Goal: Transaction & Acquisition: Purchase product/service

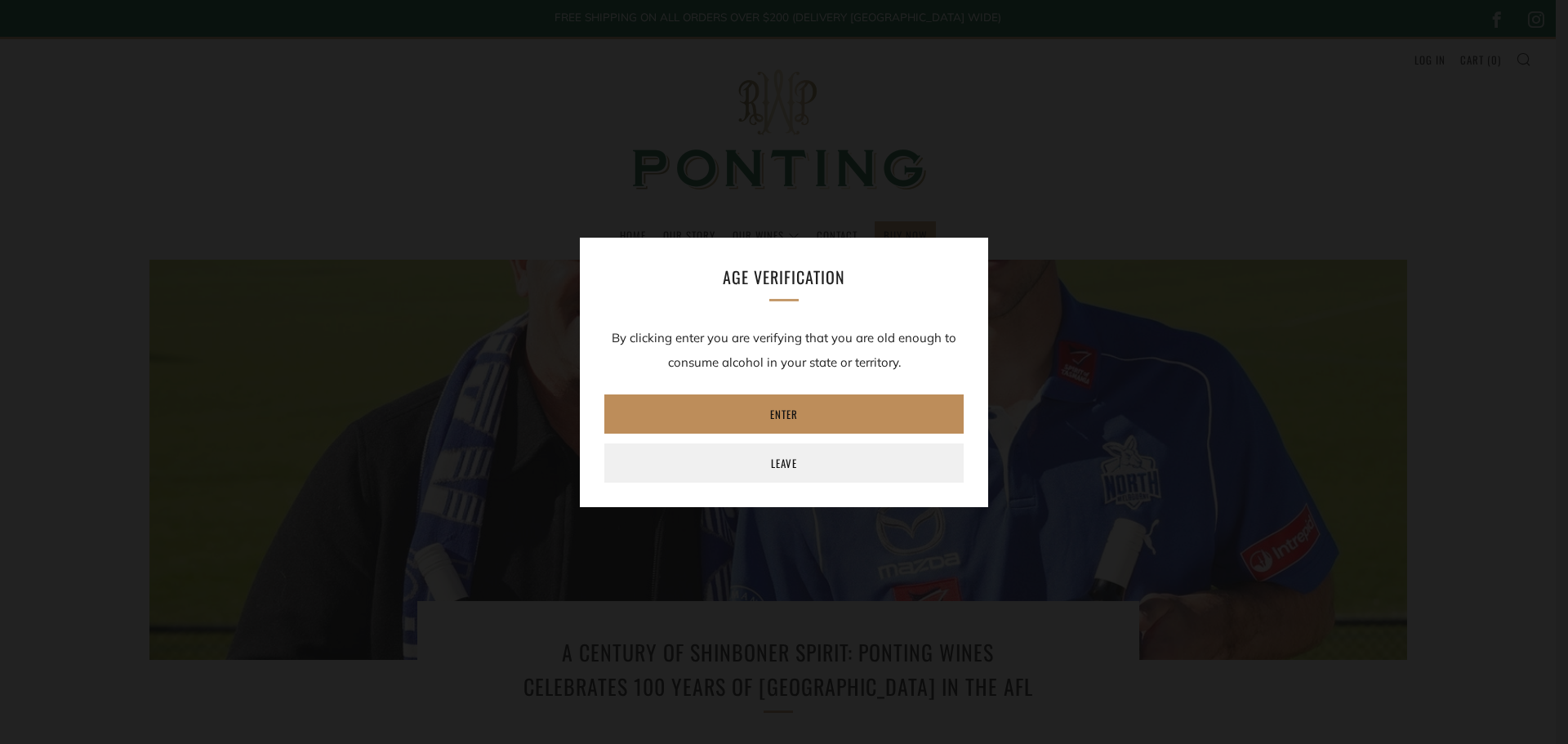
click at [816, 415] on link "Enter" at bounding box center [784, 414] width 359 height 39
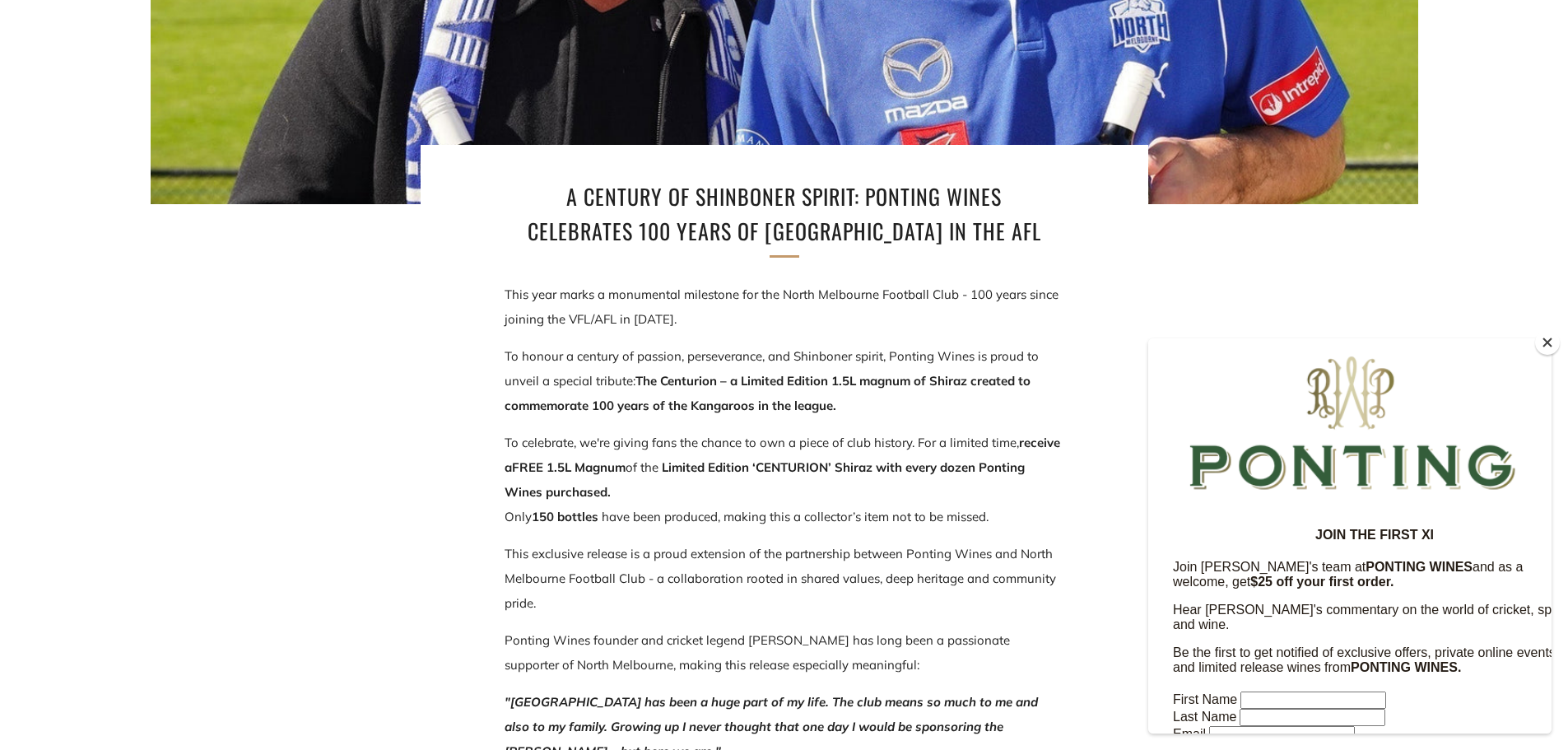
scroll to position [494, 0]
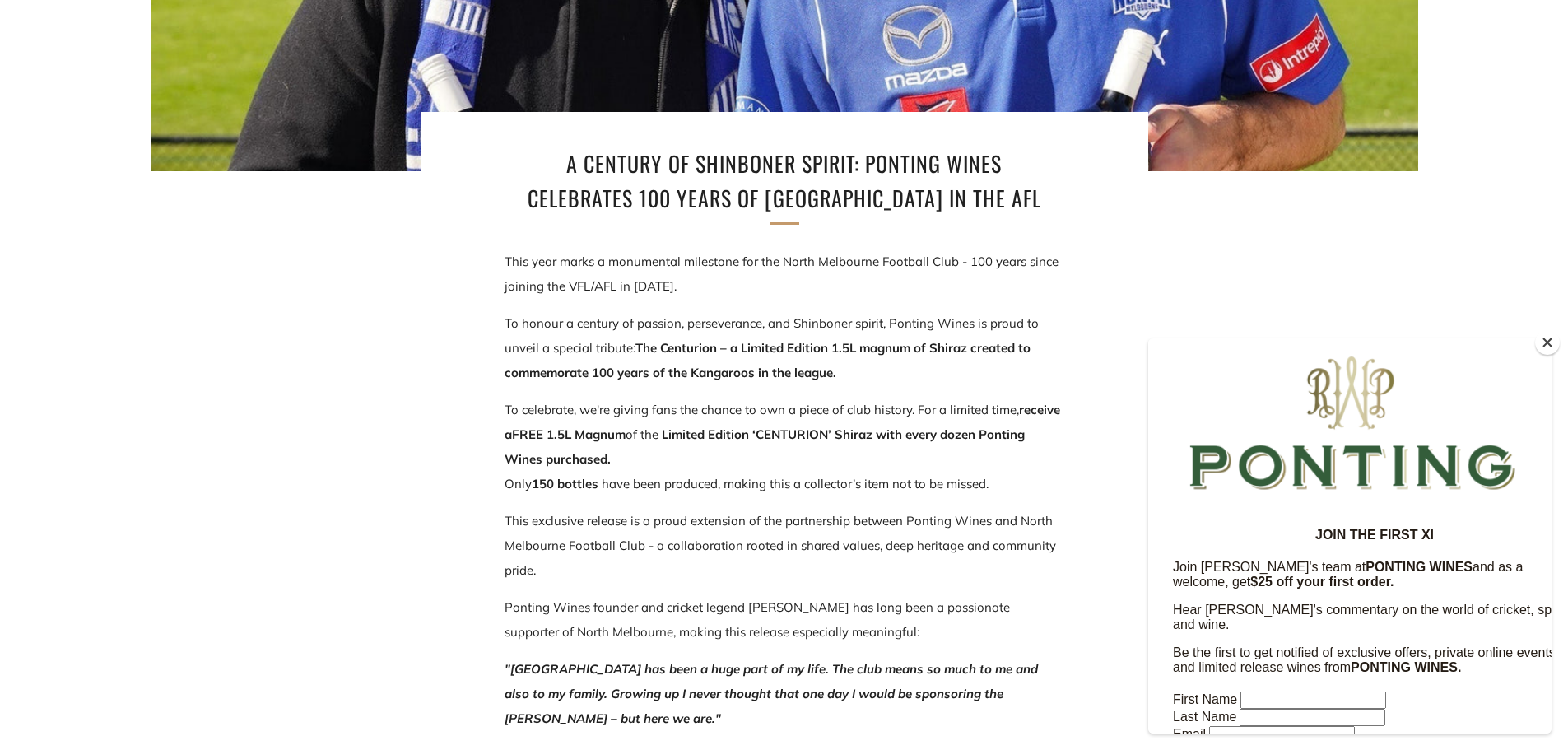
click at [1552, 341] on button "Close" at bounding box center [1547, 342] width 25 height 25
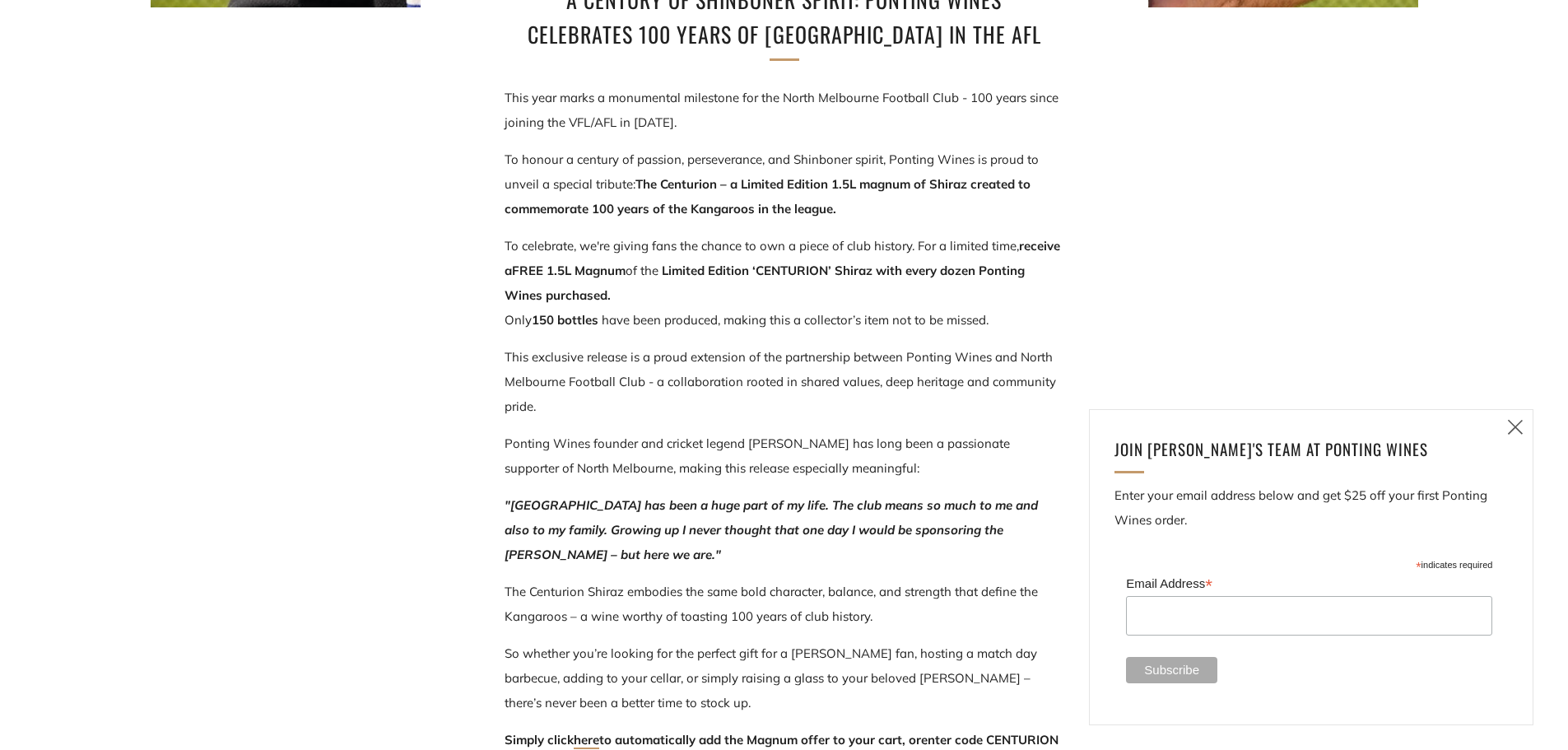
scroll to position [659, 0]
click at [1513, 433] on icon at bounding box center [1515, 427] width 19 height 20
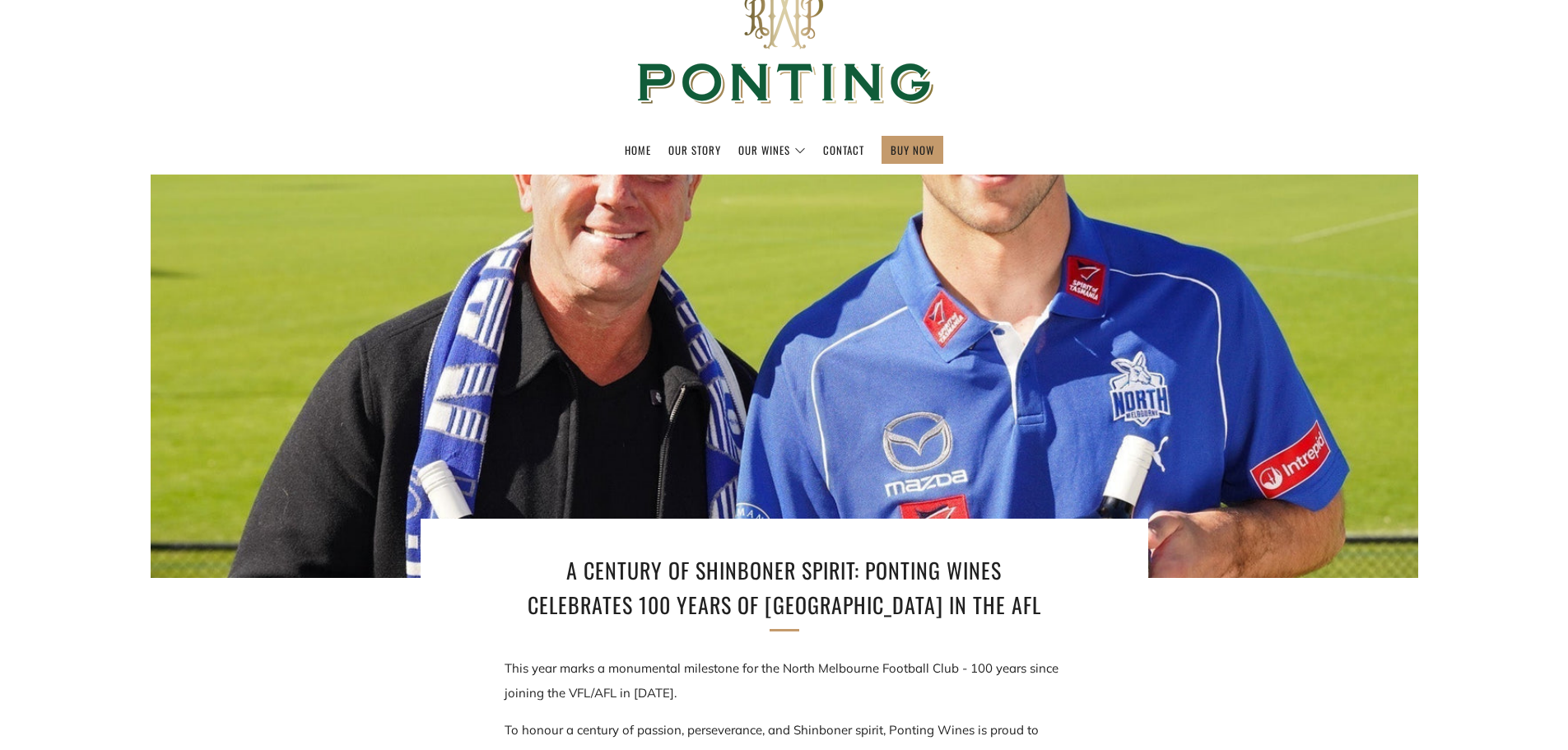
scroll to position [0, 0]
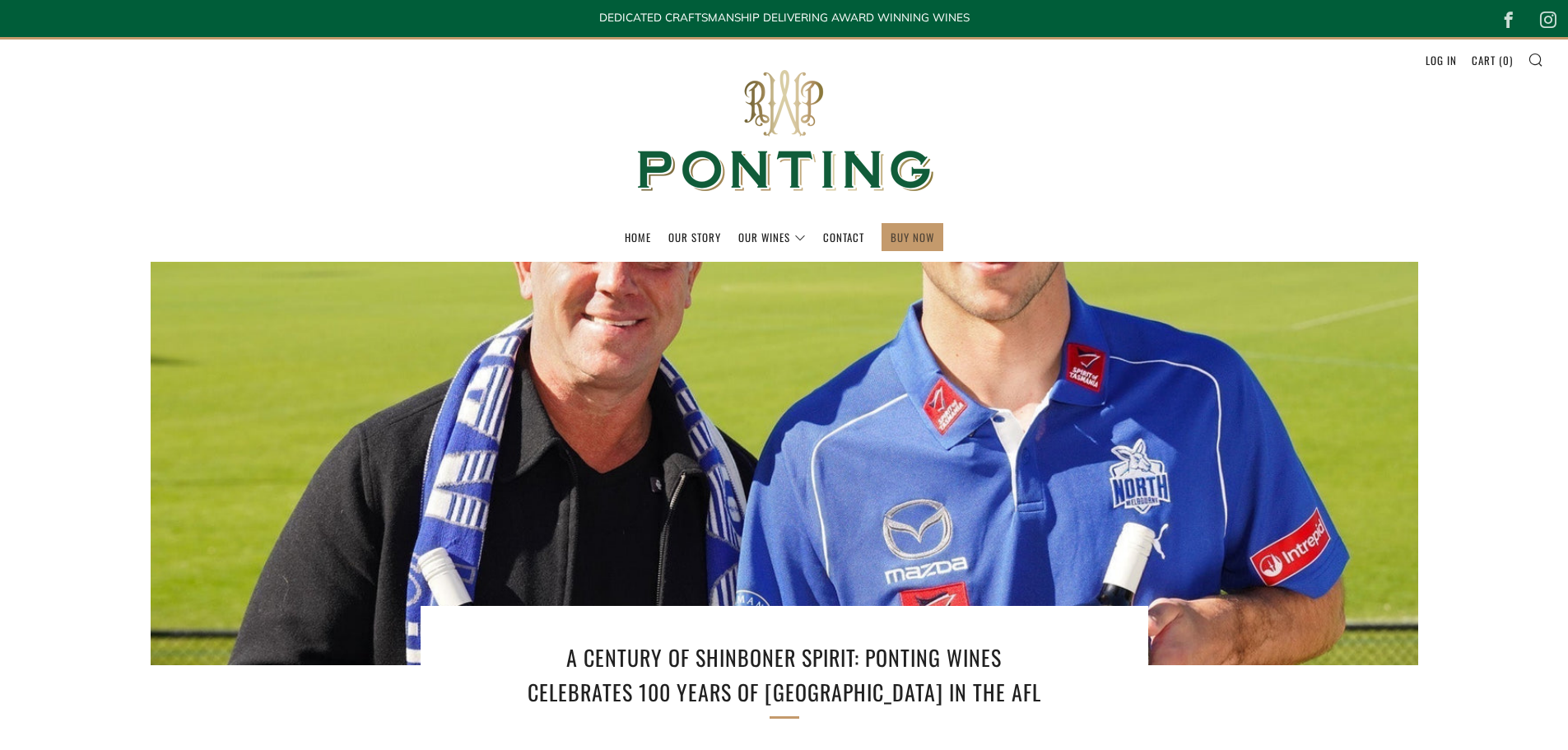
click at [929, 239] on link "BUY NOW" at bounding box center [913, 236] width 44 height 26
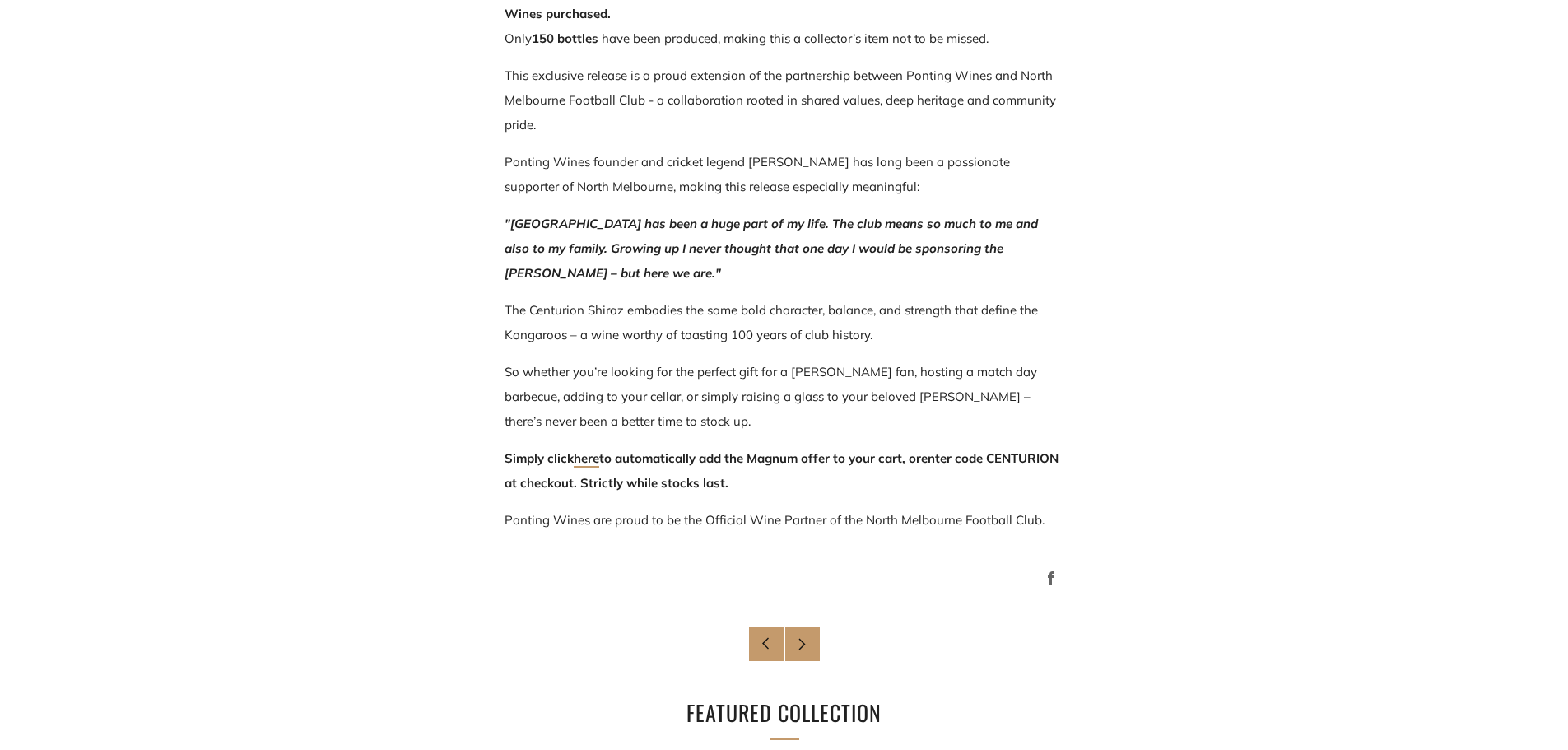
scroll to position [1234, 0]
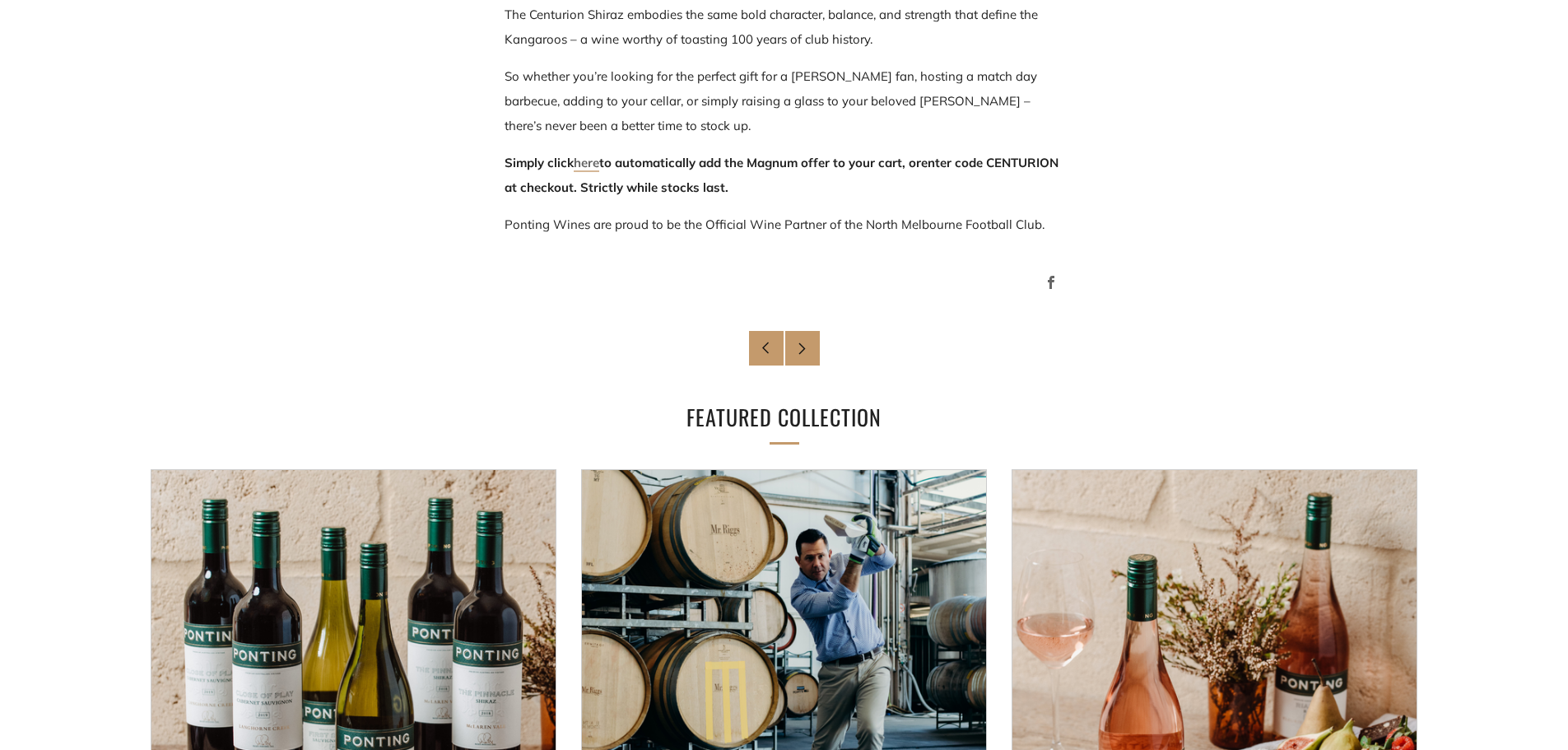
click at [594, 163] on link "here" at bounding box center [587, 163] width 25 height 17
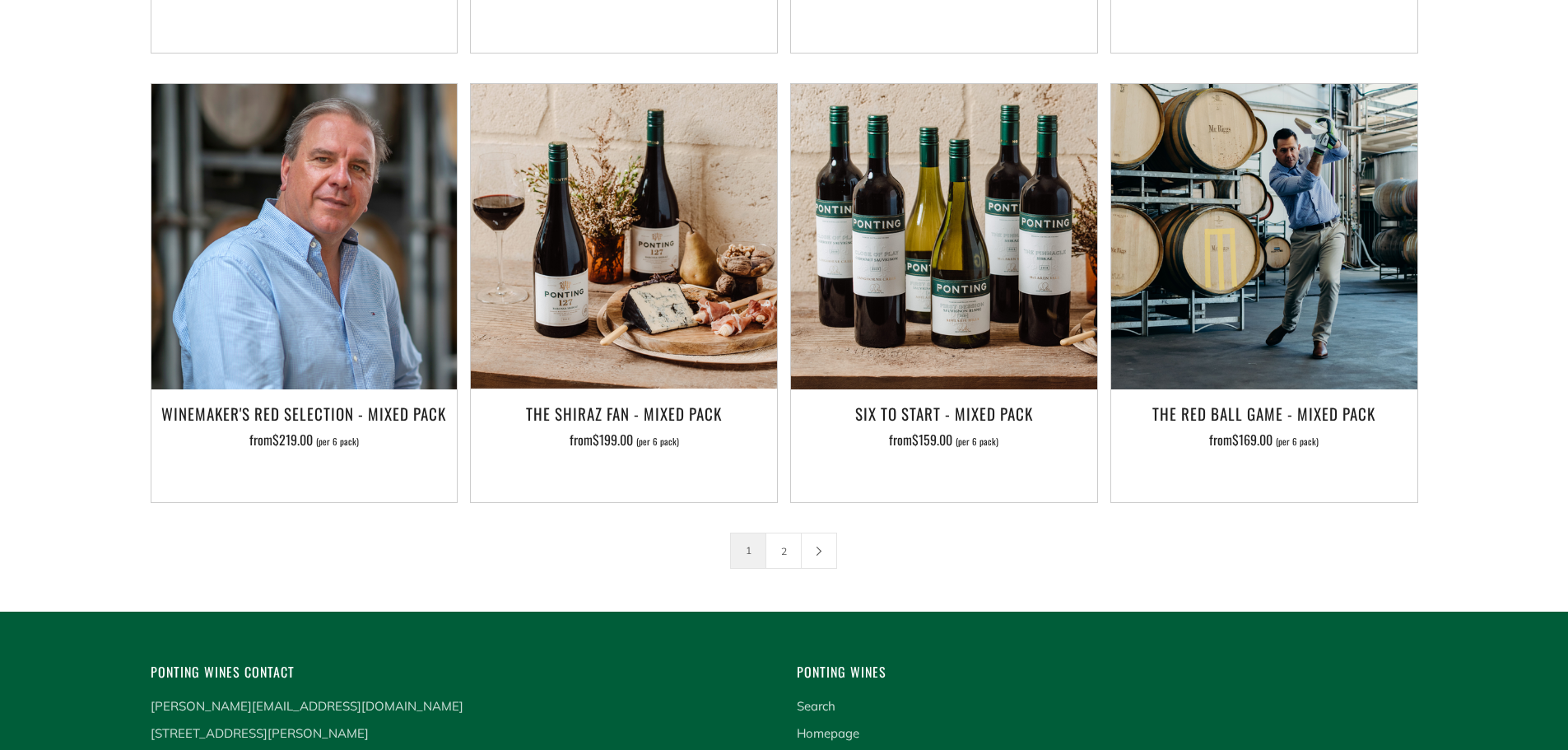
scroll to position [2633, 0]
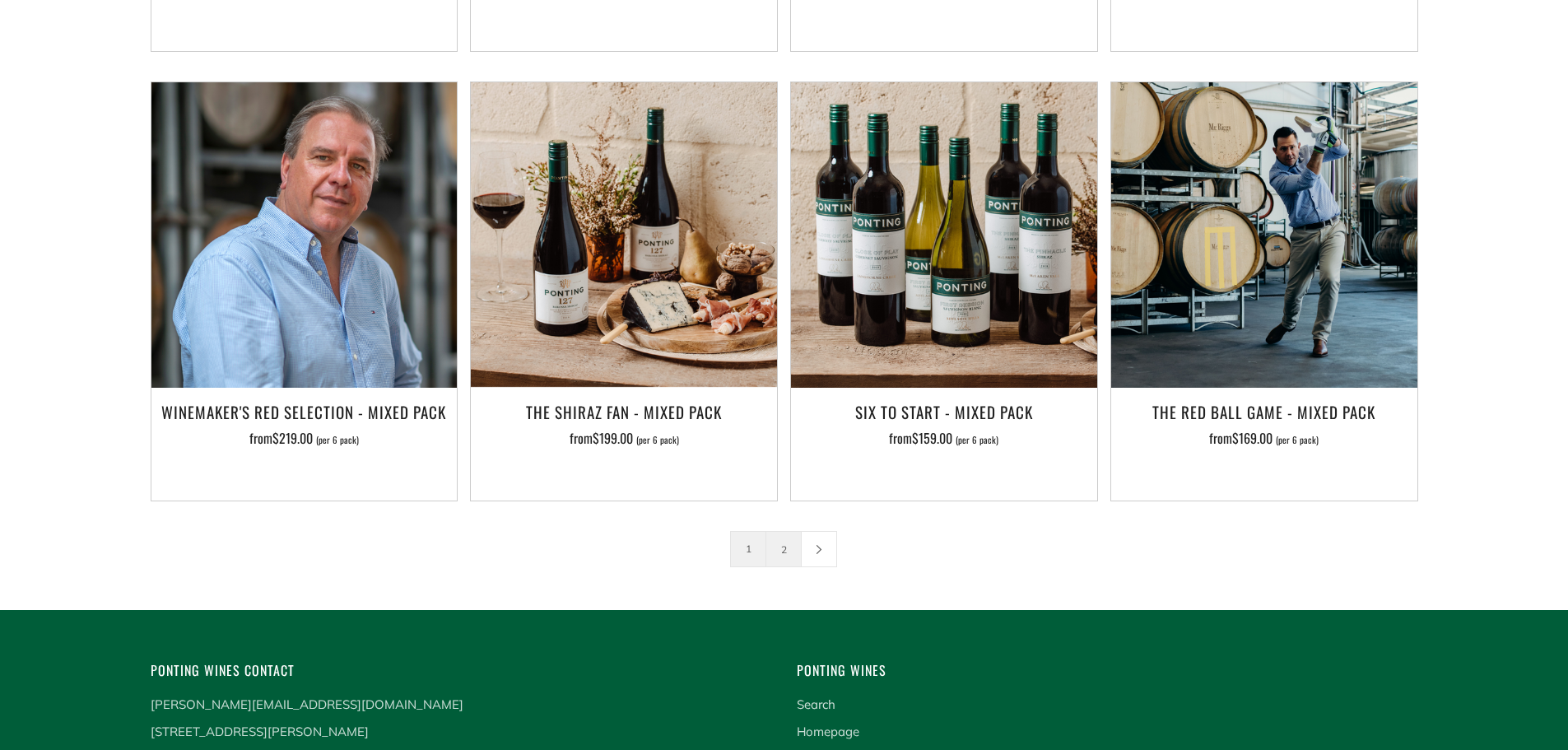
click at [780, 532] on link "2" at bounding box center [783, 549] width 35 height 35
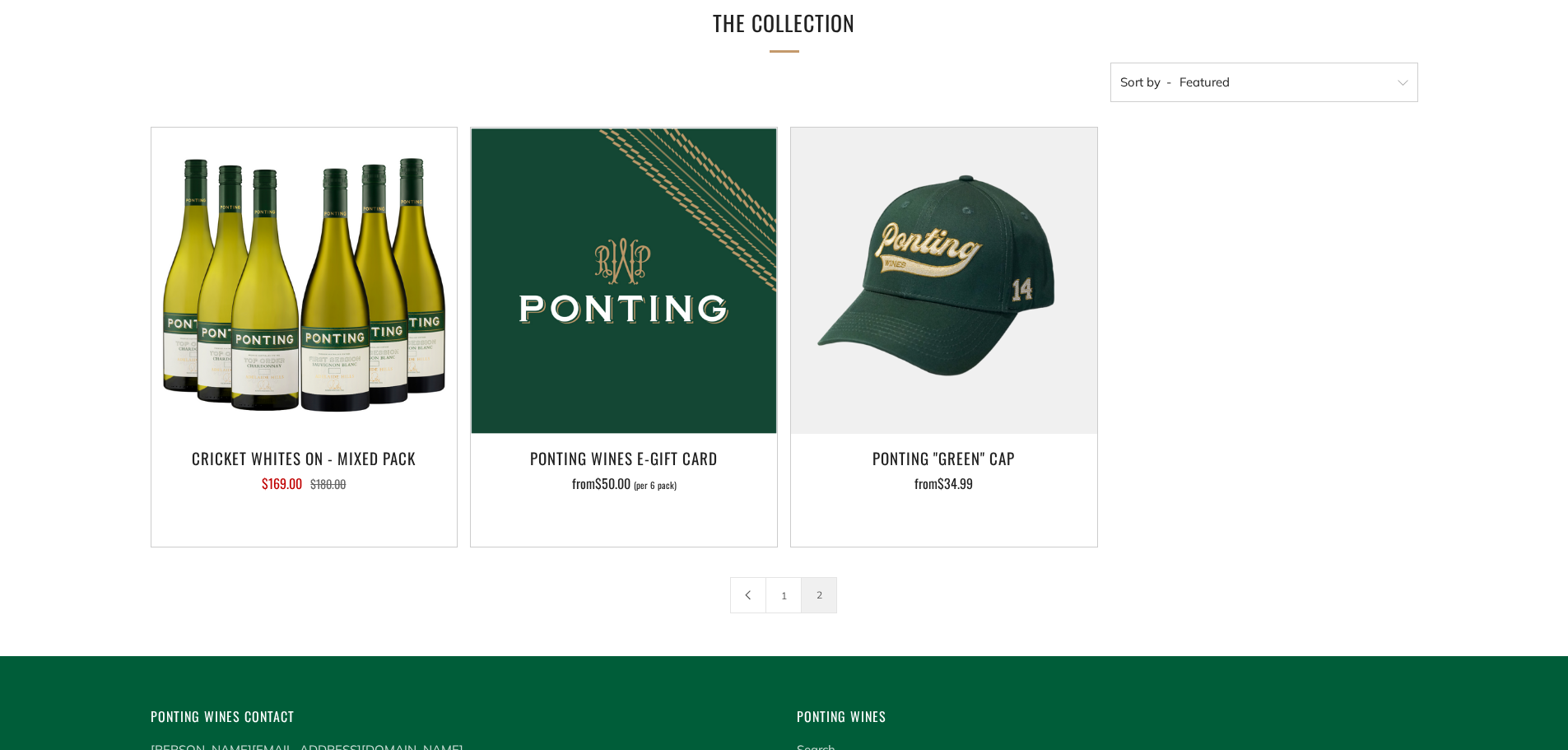
scroll to position [494, 0]
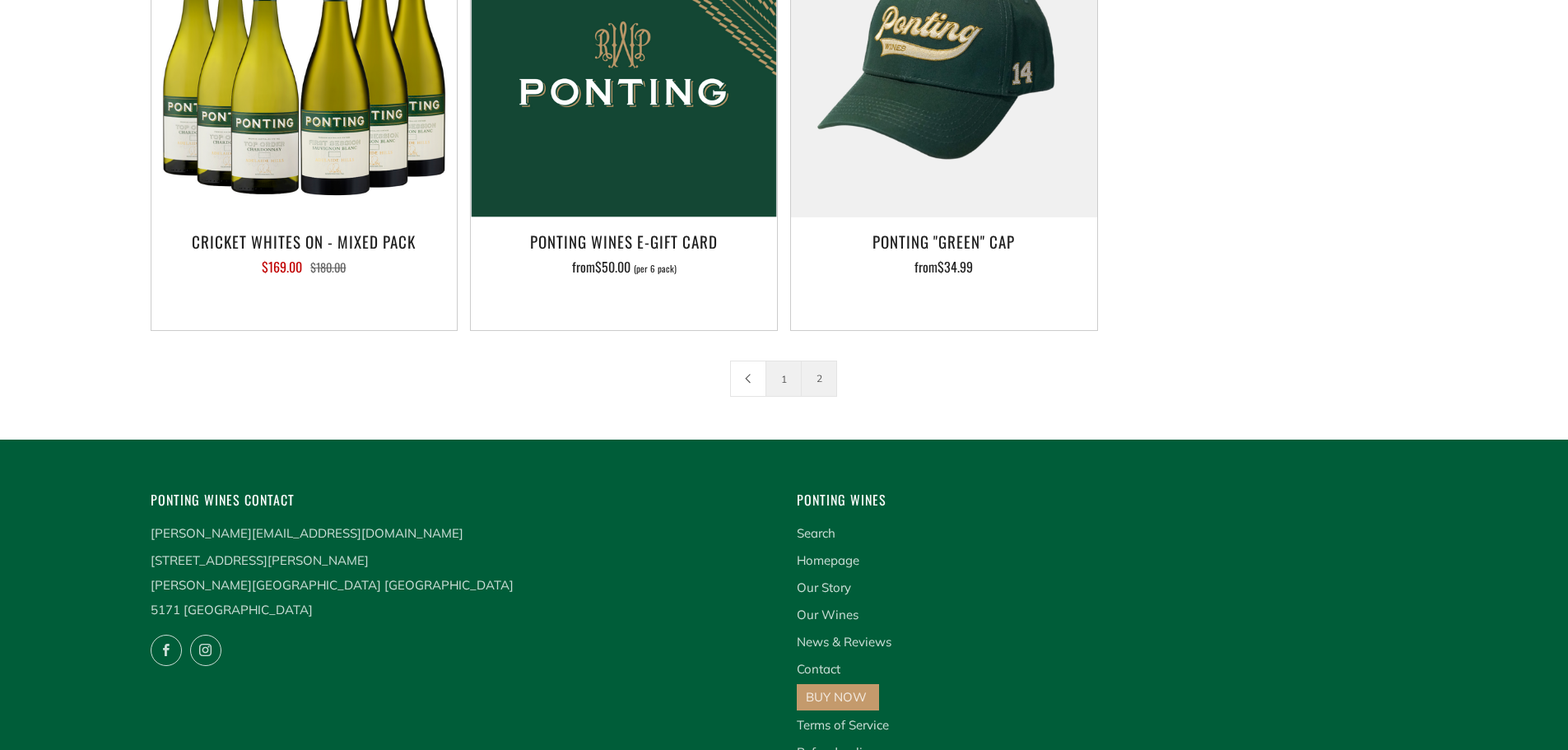
click at [787, 384] on link "1" at bounding box center [783, 378] width 35 height 35
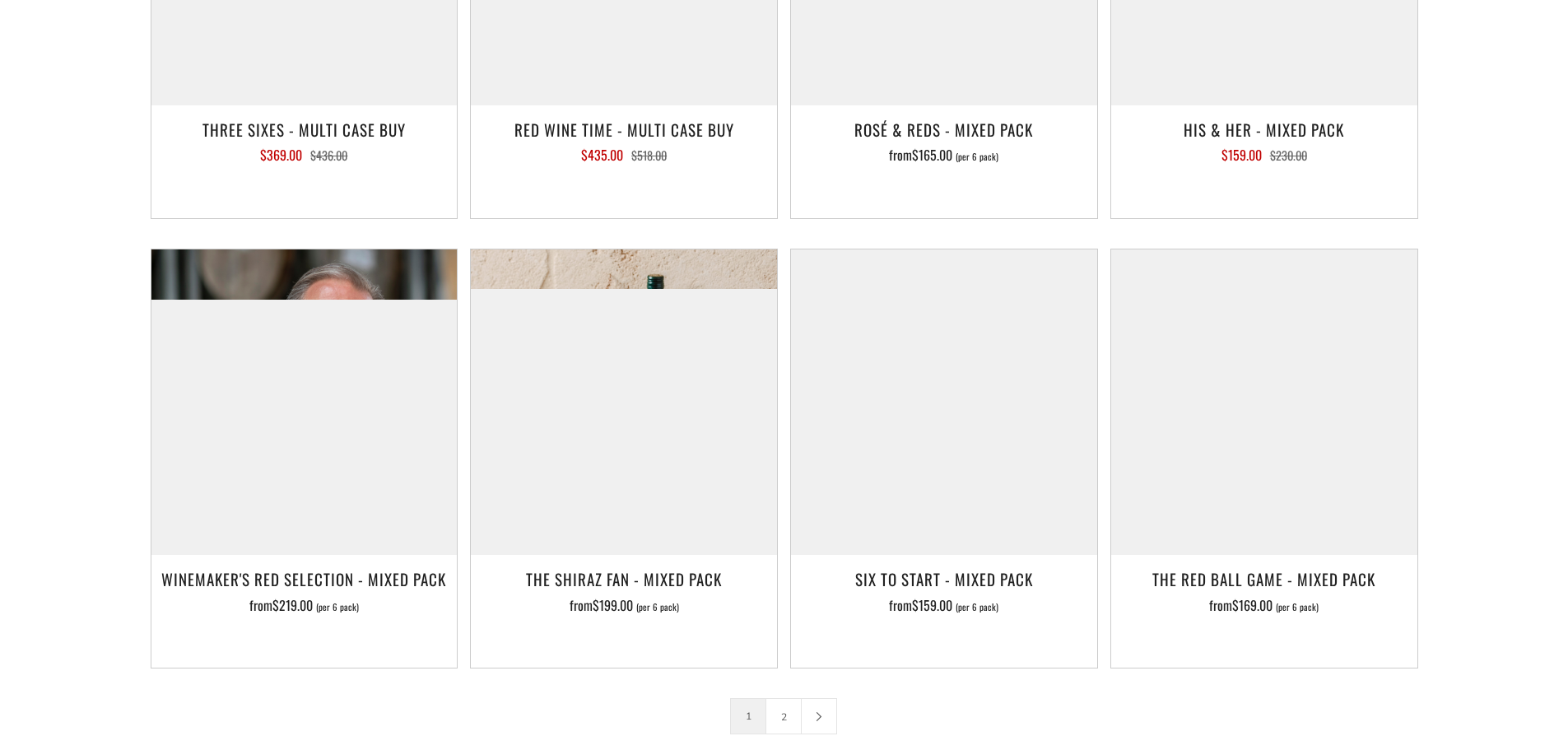
scroll to position [2469, 0]
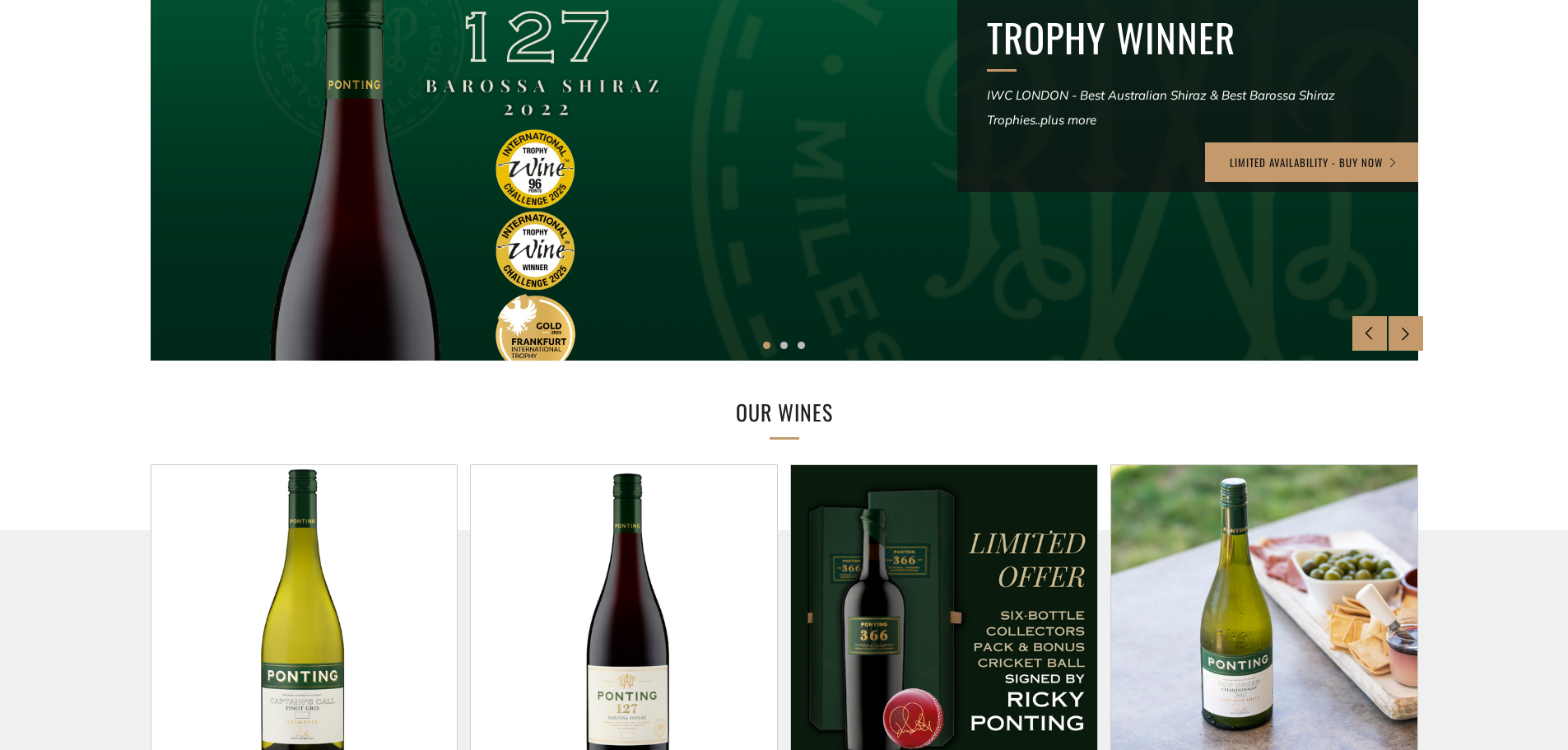
scroll to position [329, 0]
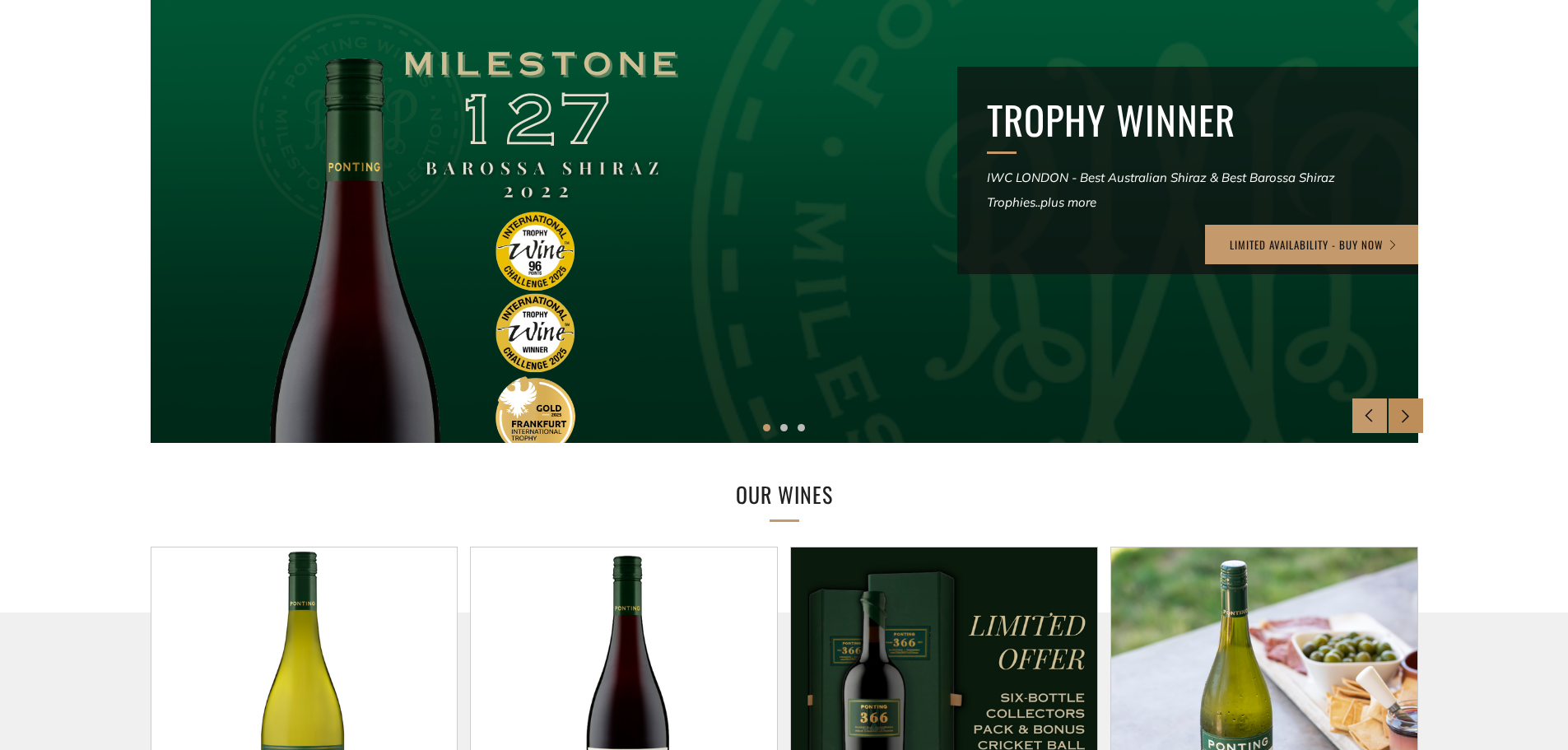
click at [1416, 411] on div at bounding box center [1405, 416] width 35 height 35
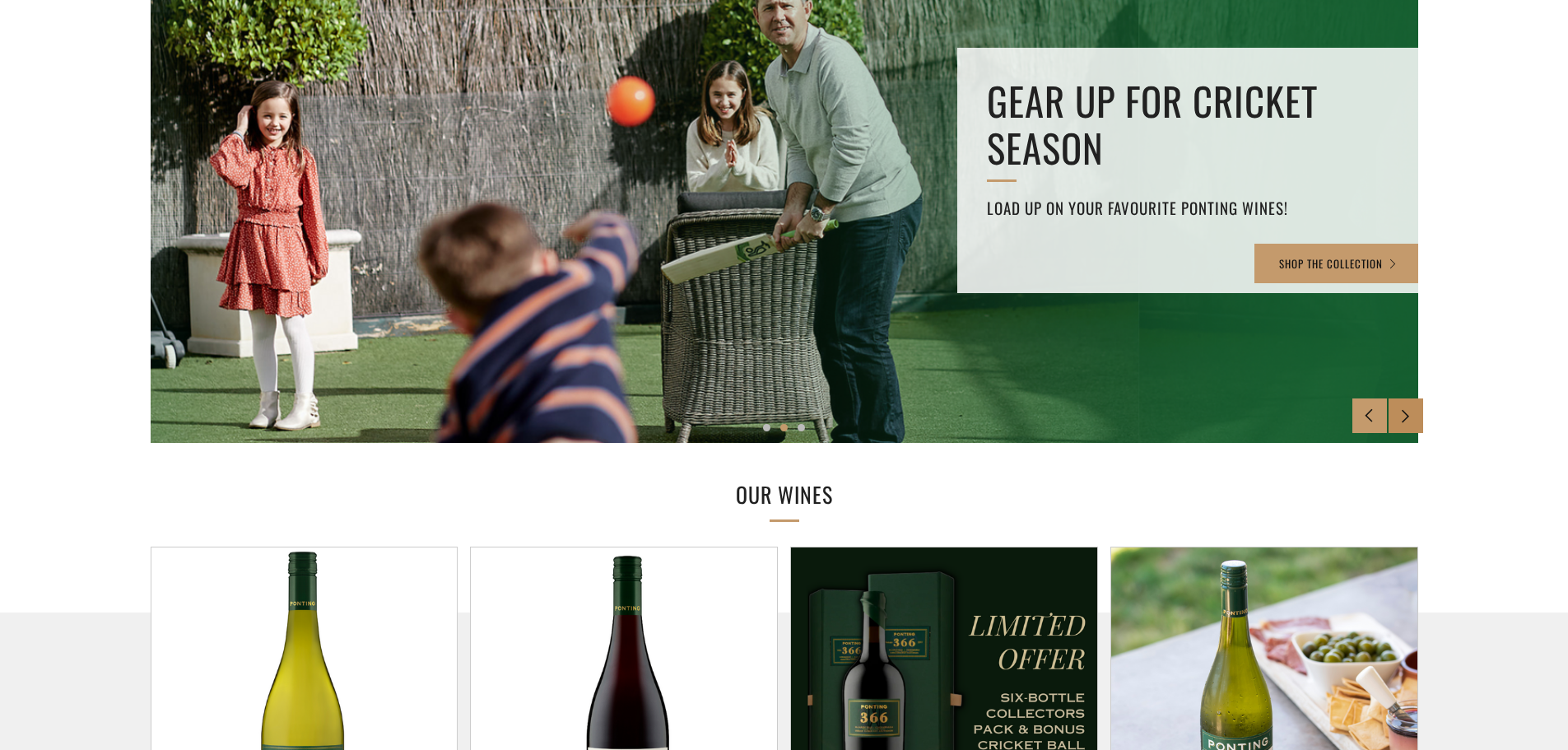
click at [1416, 411] on div at bounding box center [1405, 416] width 35 height 35
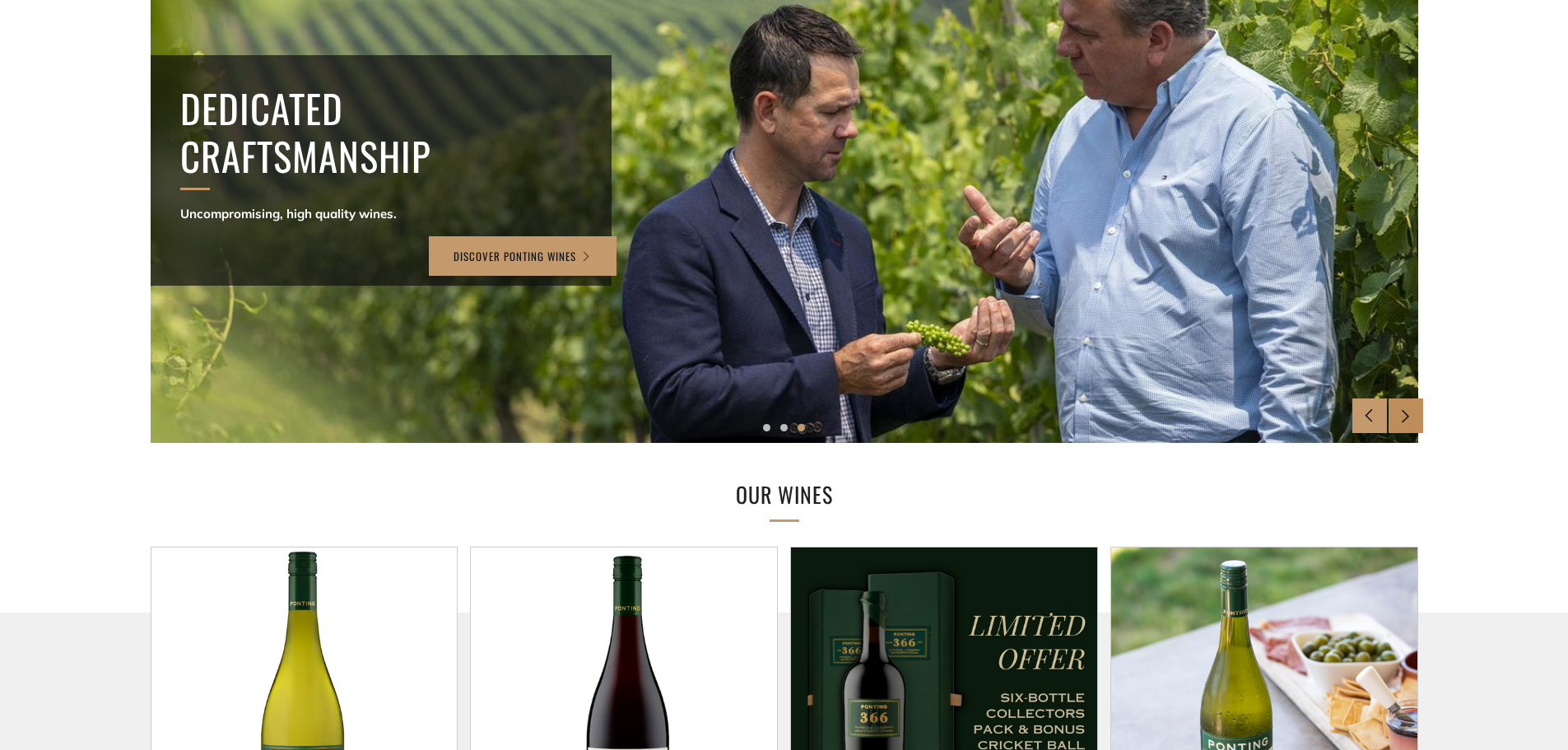
click at [1416, 411] on div at bounding box center [1405, 416] width 35 height 35
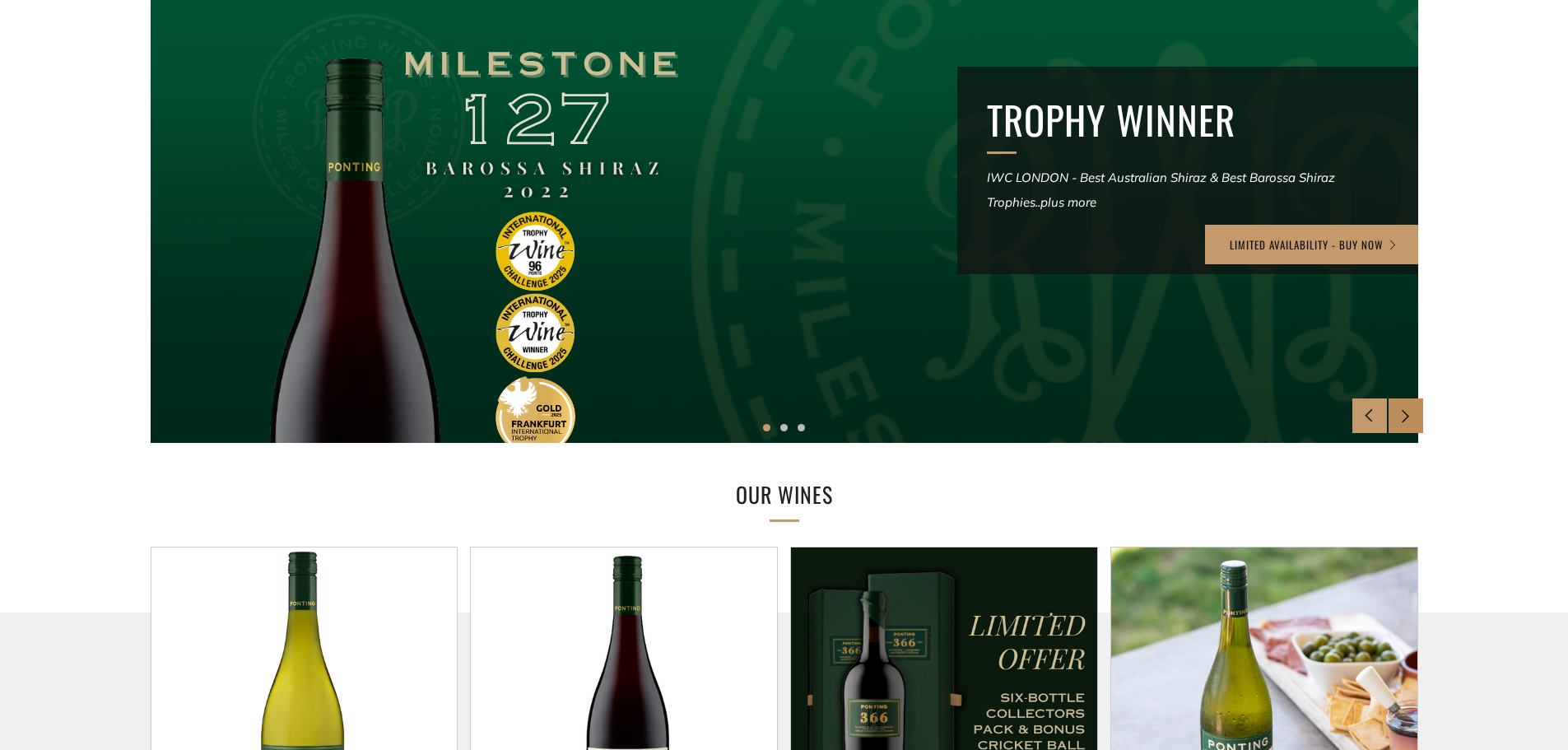
click at [1416, 411] on div at bounding box center [1405, 416] width 35 height 35
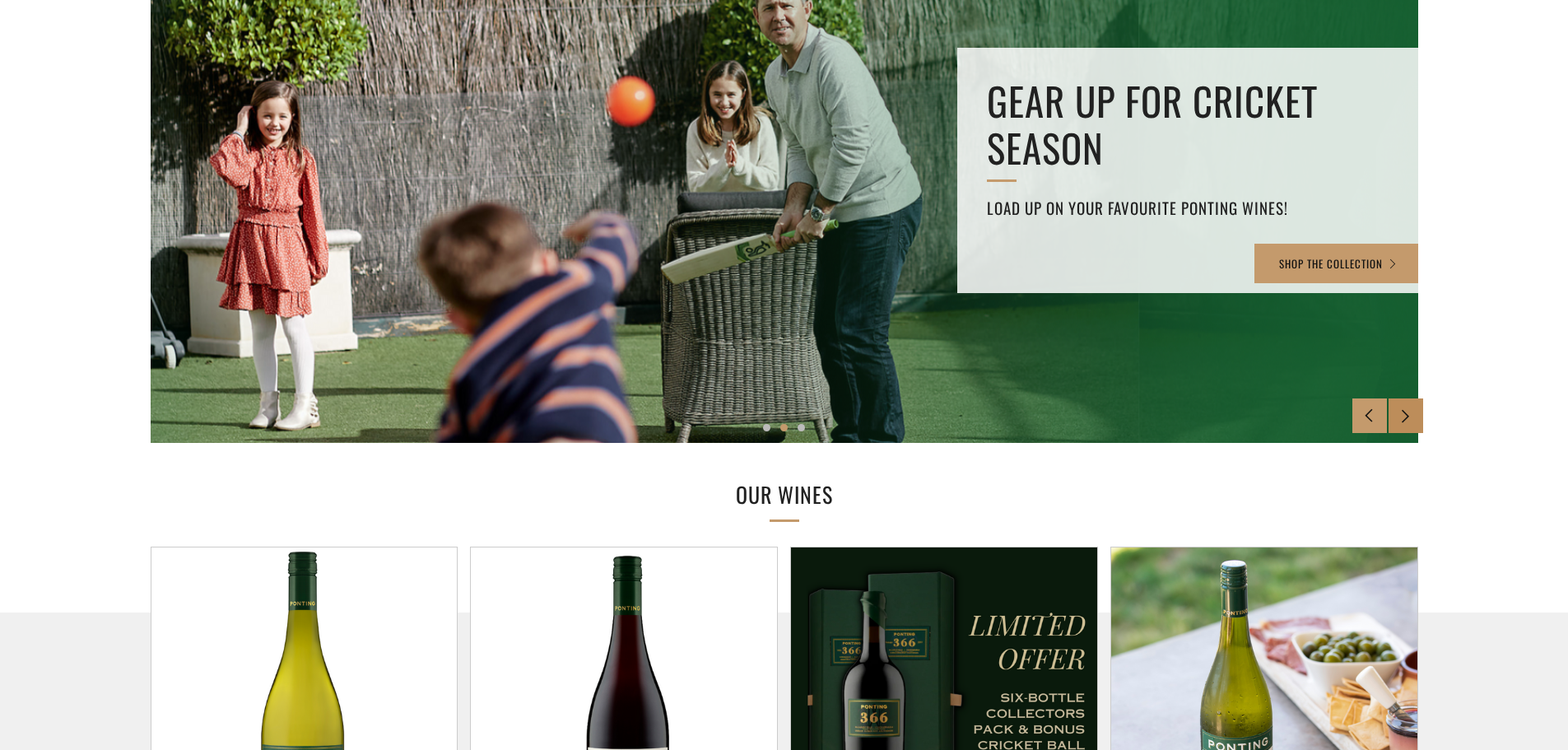
click at [1416, 411] on div at bounding box center [1405, 416] width 35 height 35
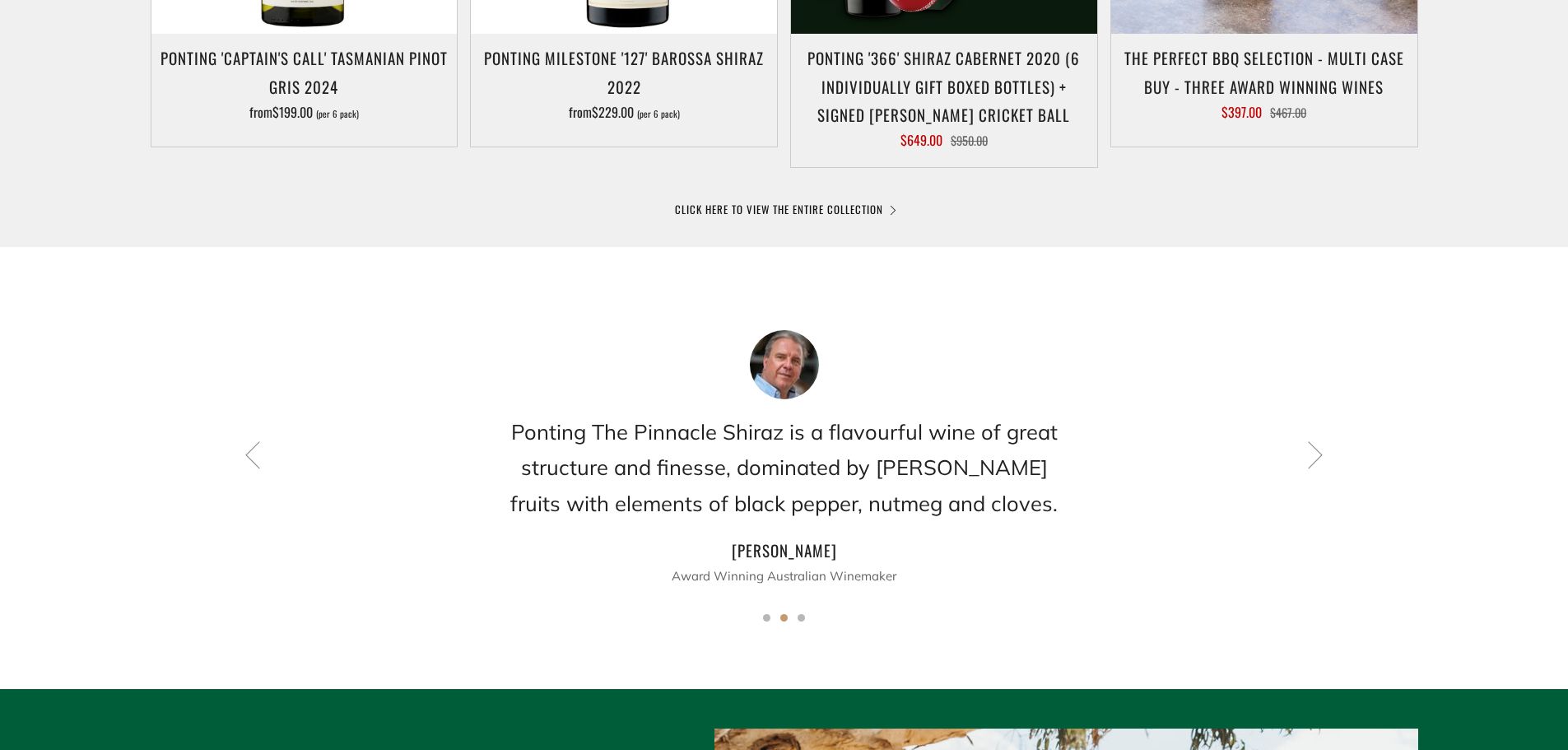
scroll to position [1152, 0]
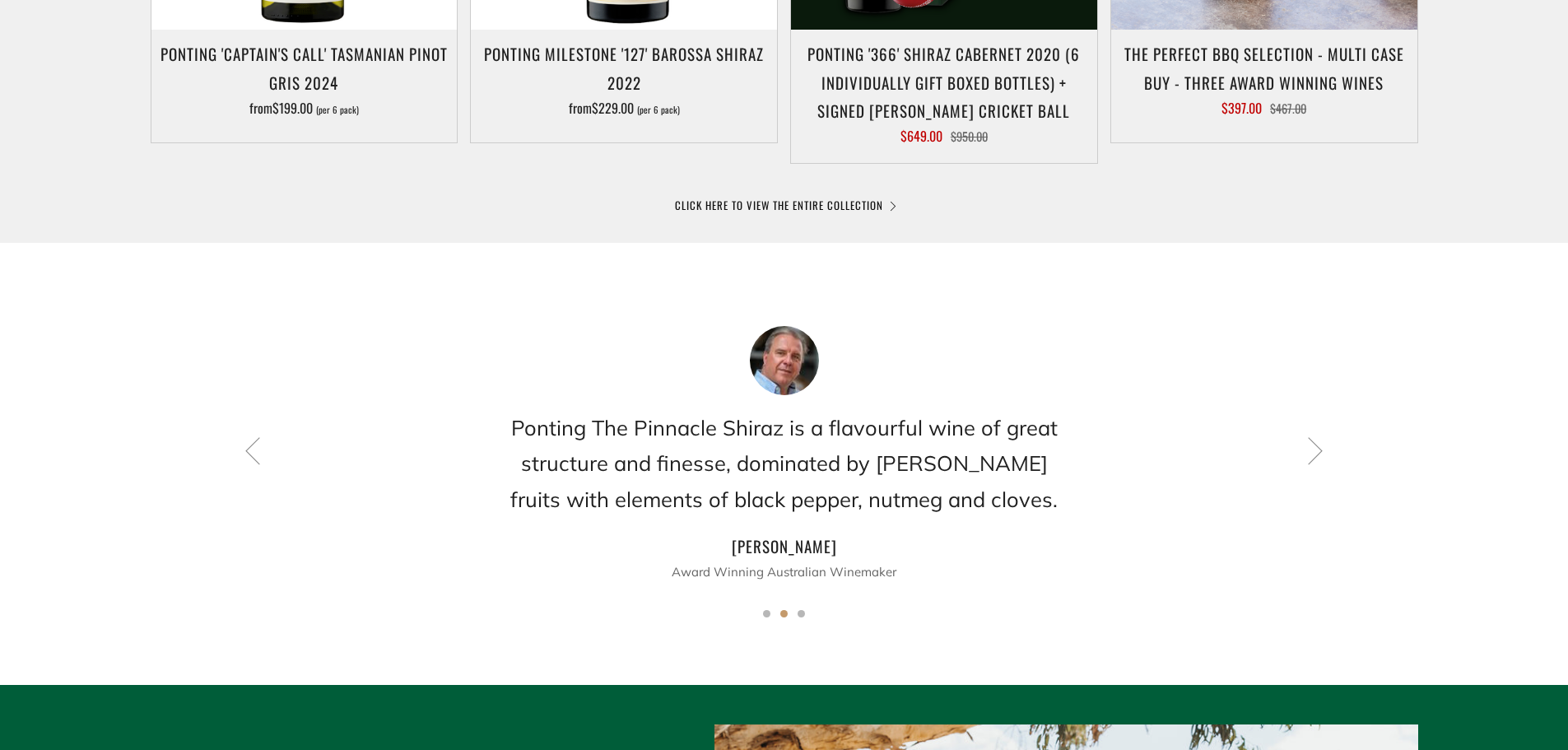
click at [803, 195] on div at bounding box center [784, 83] width 1568 height 588
click at [808, 207] on link "CLICK HERE TO VIEW THE ENTIRE COLLECTION" at bounding box center [784, 204] width 219 height 16
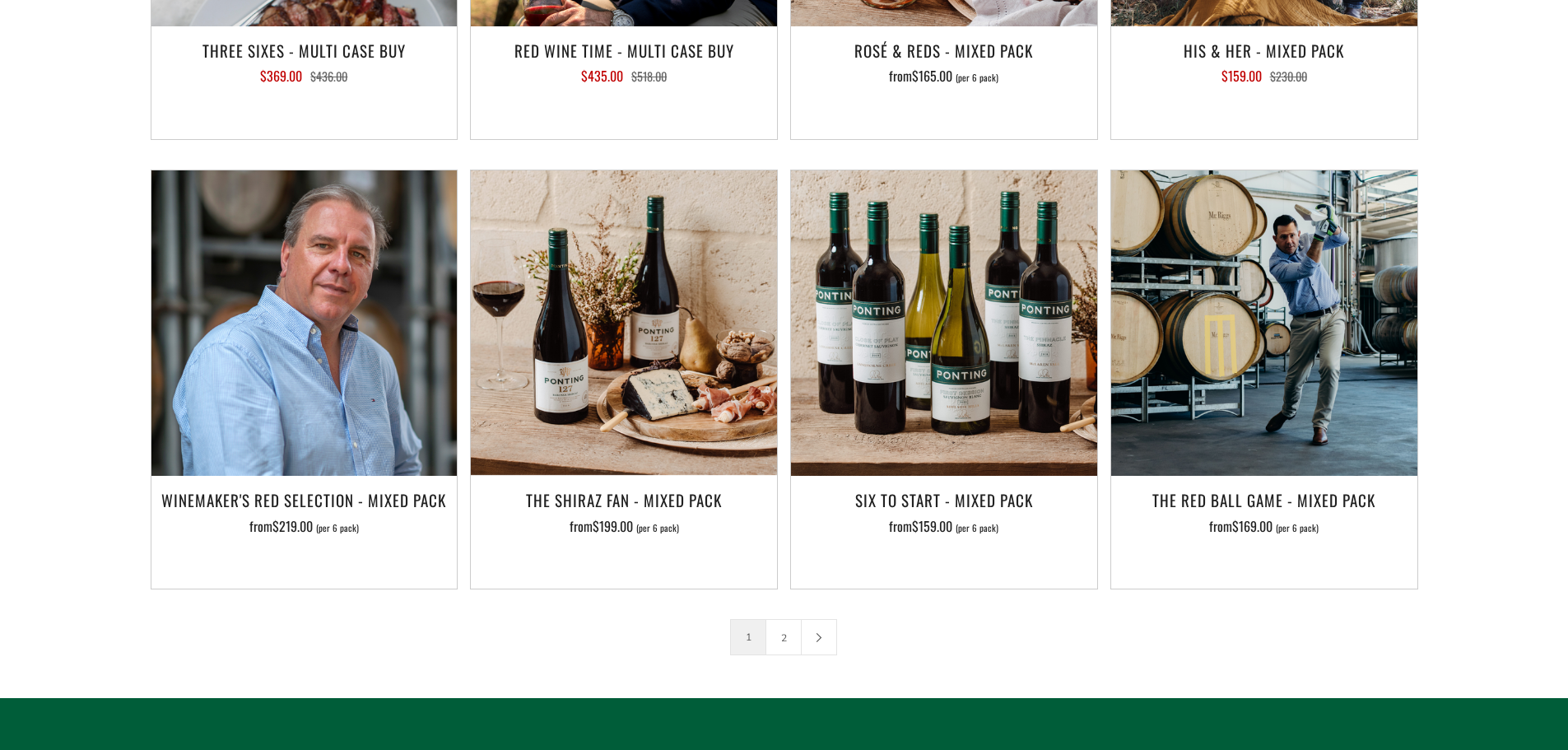
scroll to position [2551, 0]
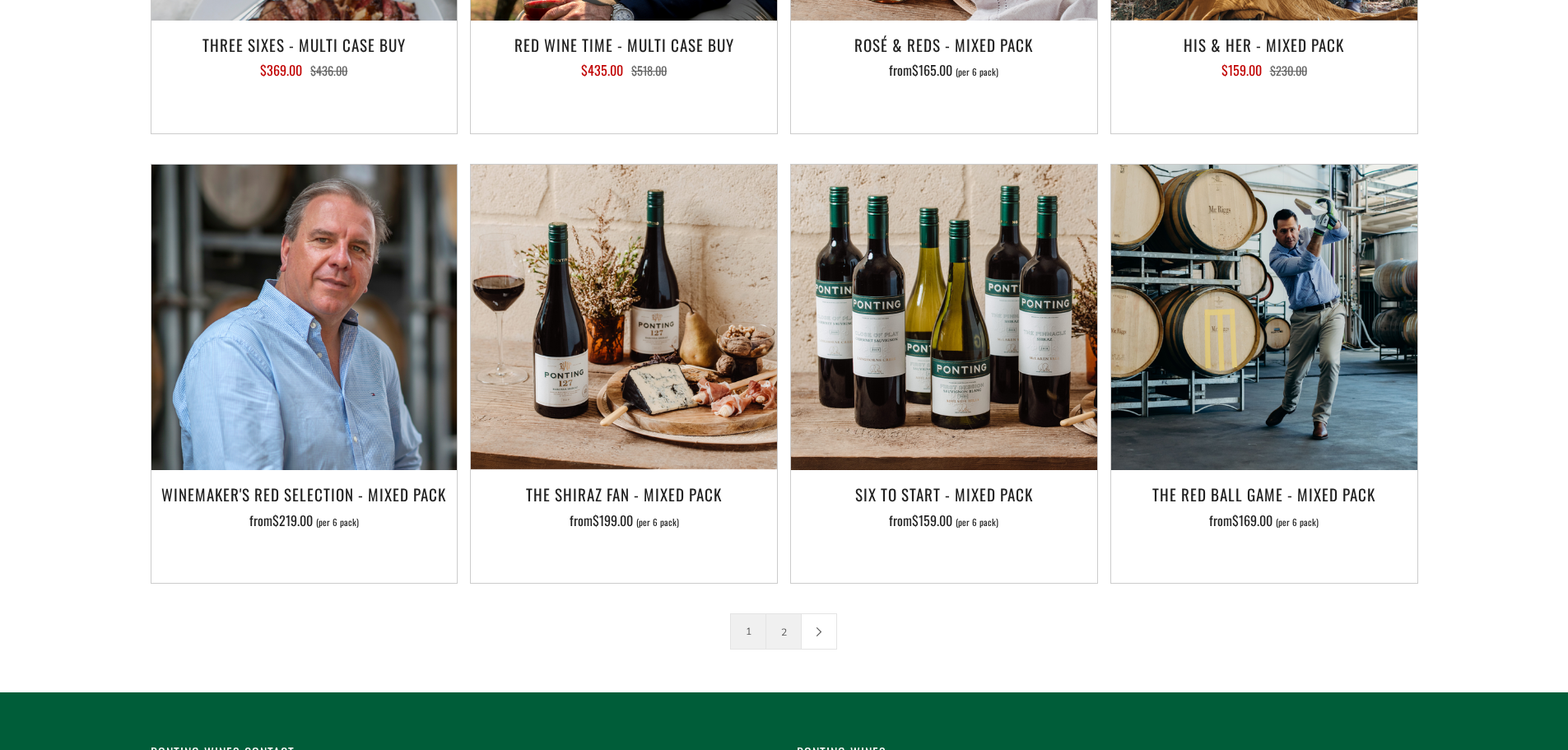
click at [787, 614] on link "2" at bounding box center [783, 631] width 35 height 35
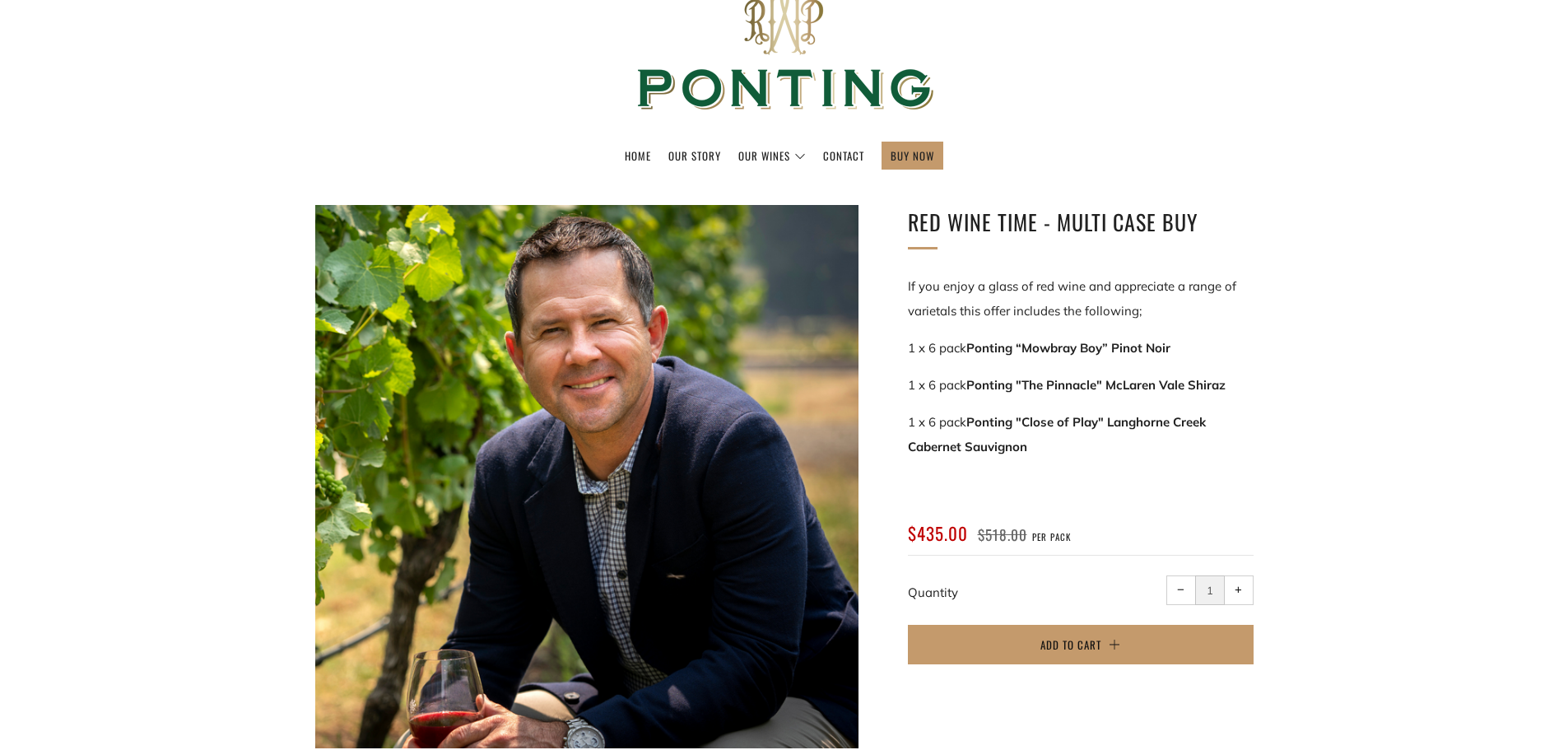
scroll to position [82, 0]
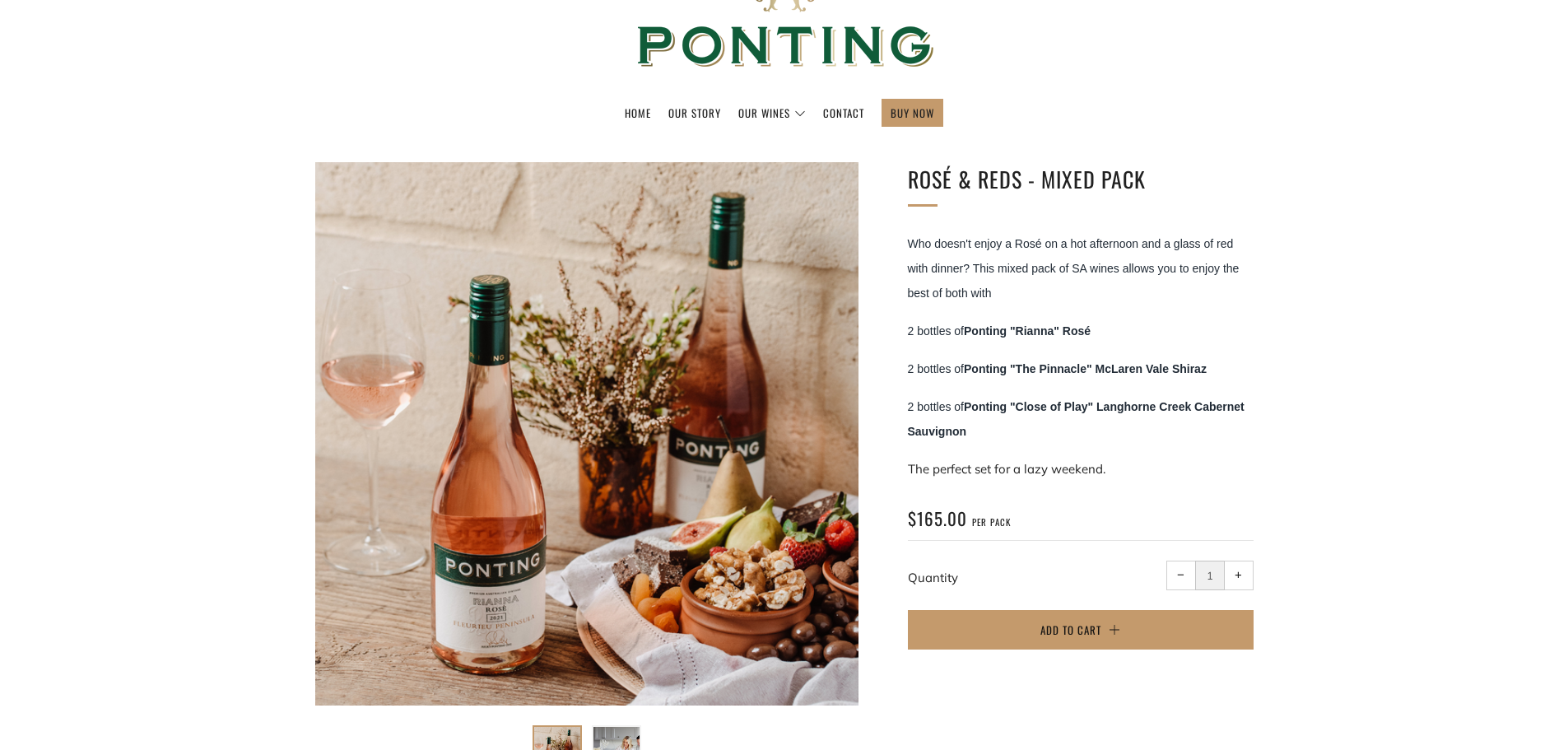
scroll to position [164, 0]
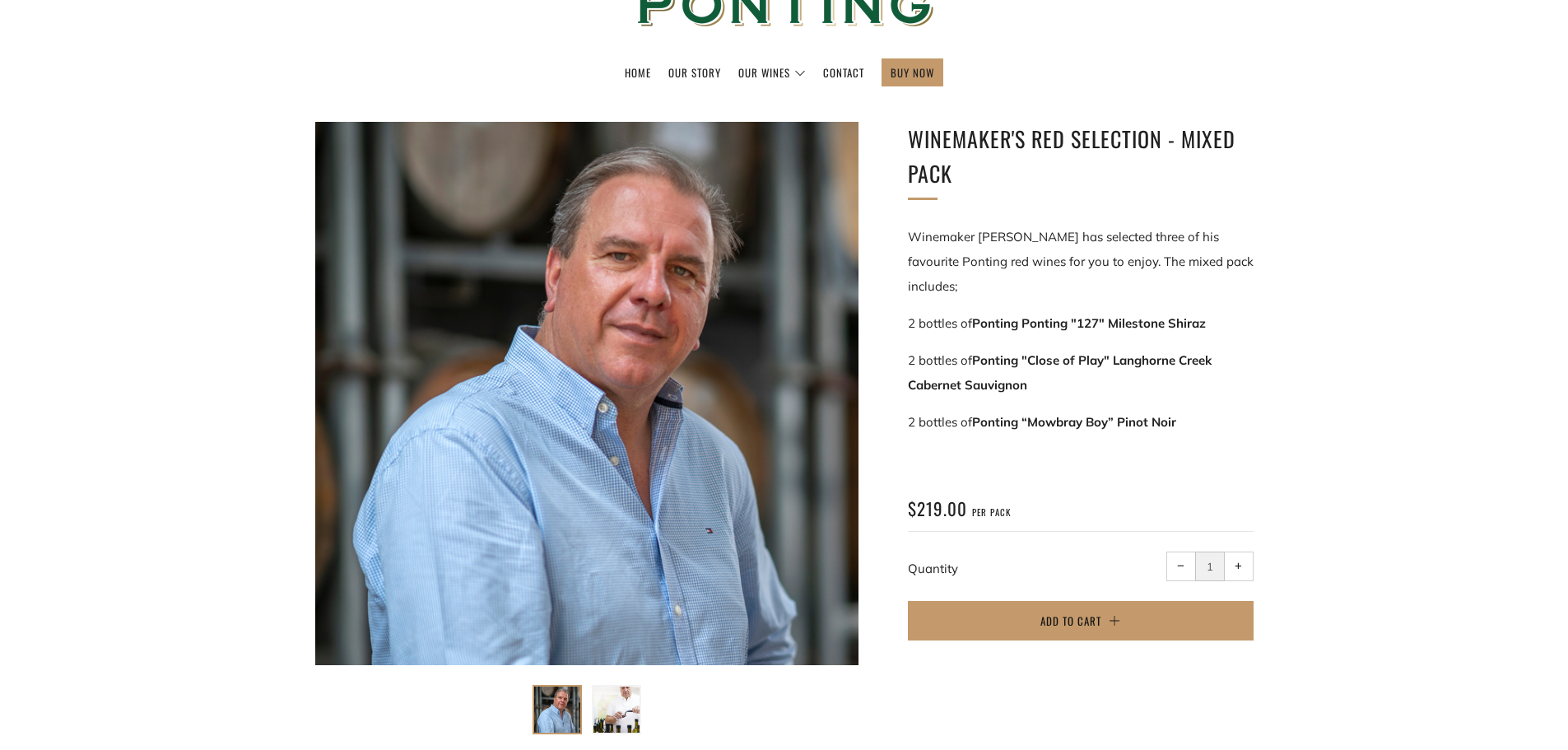
scroll to position [247, 0]
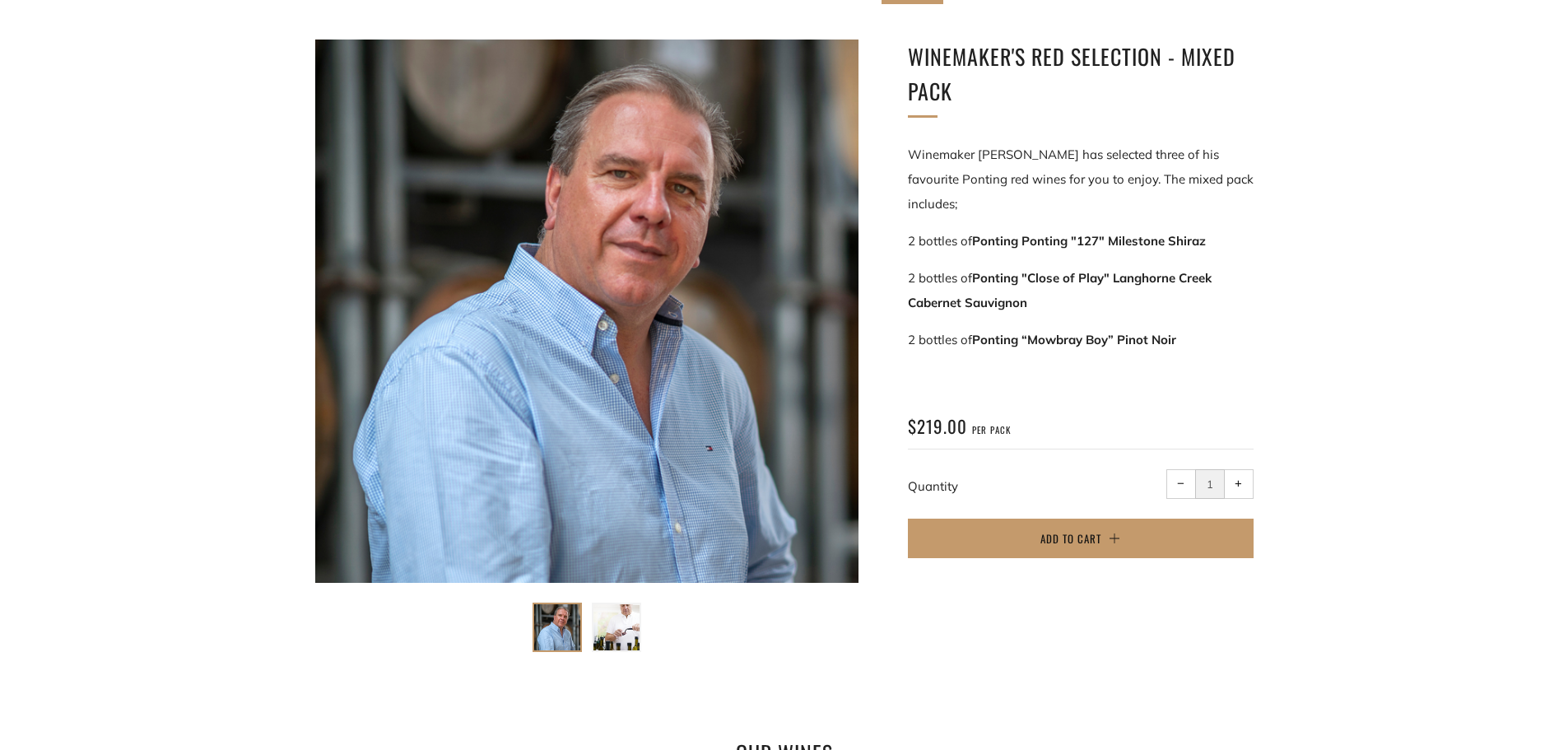
click at [634, 628] on img at bounding box center [616, 627] width 46 height 46
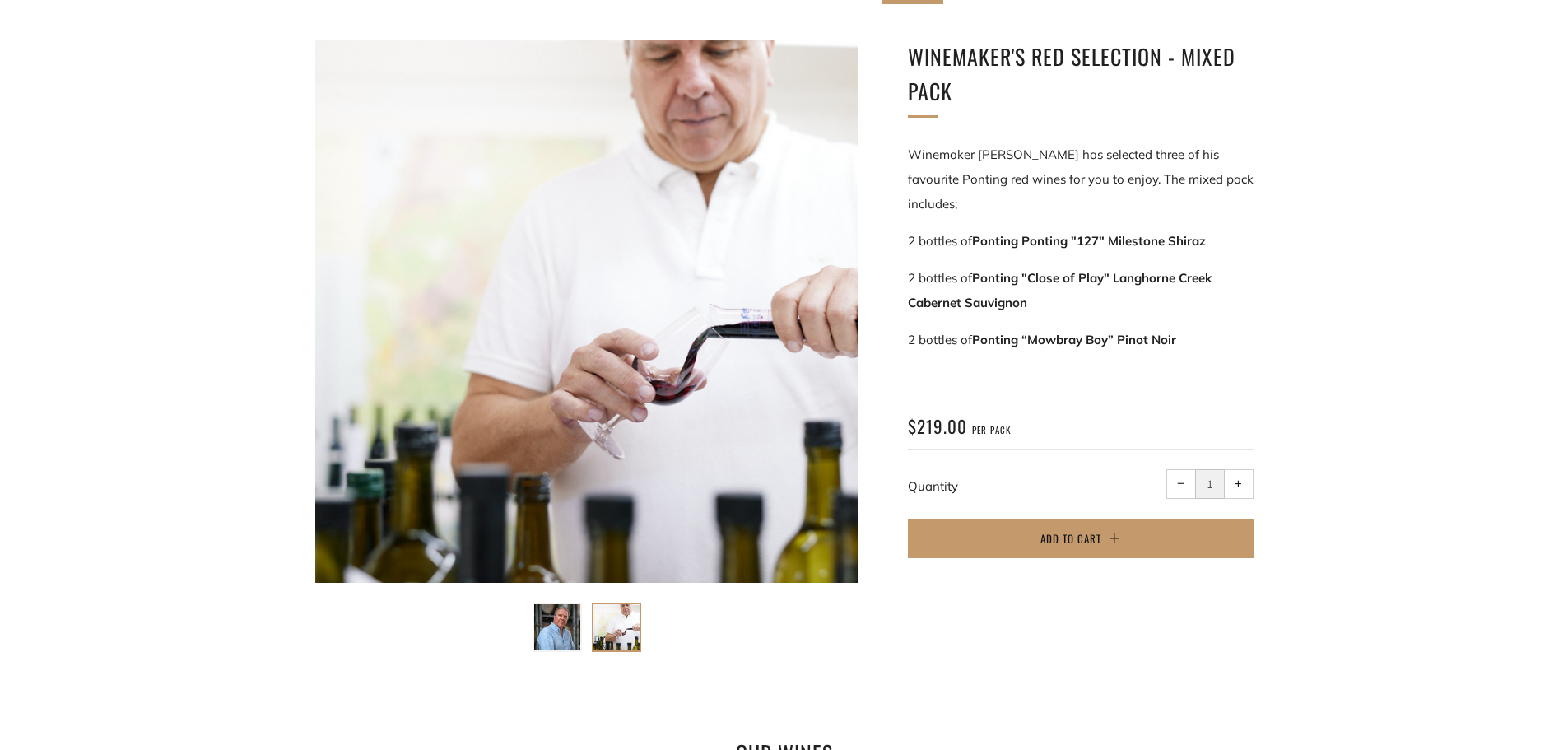
click at [541, 624] on img at bounding box center [557, 627] width 46 height 46
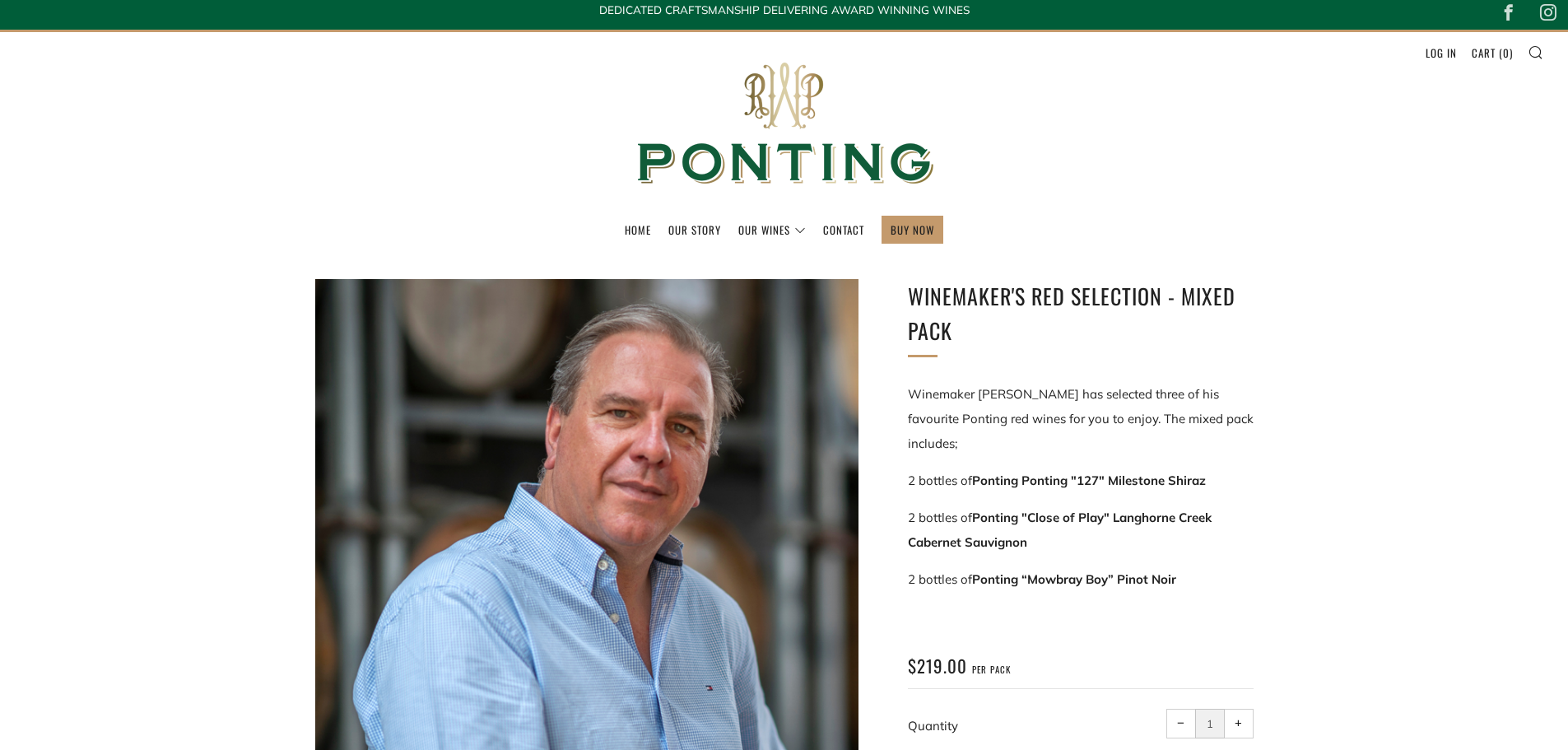
scroll to position [0, 0]
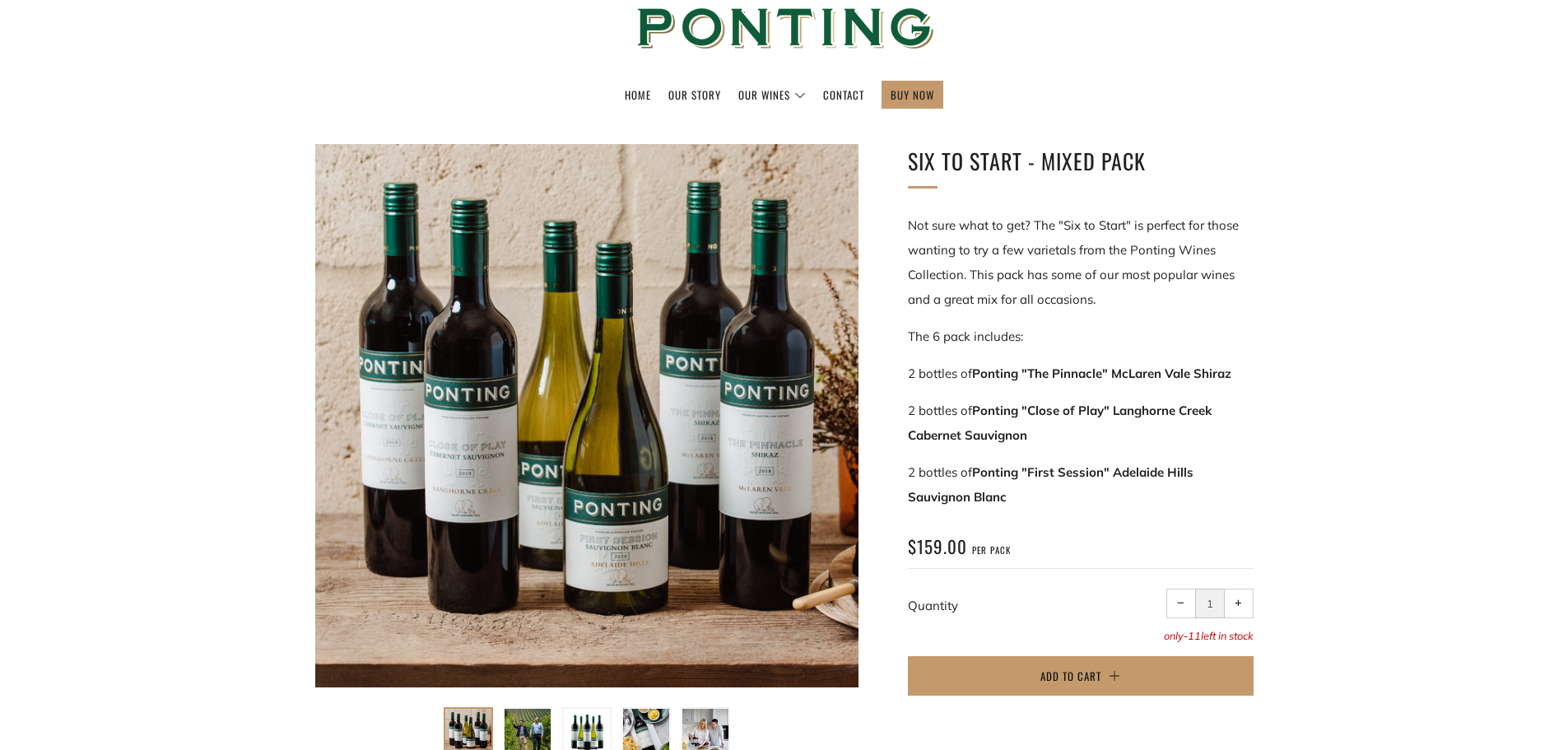
scroll to position [164, 0]
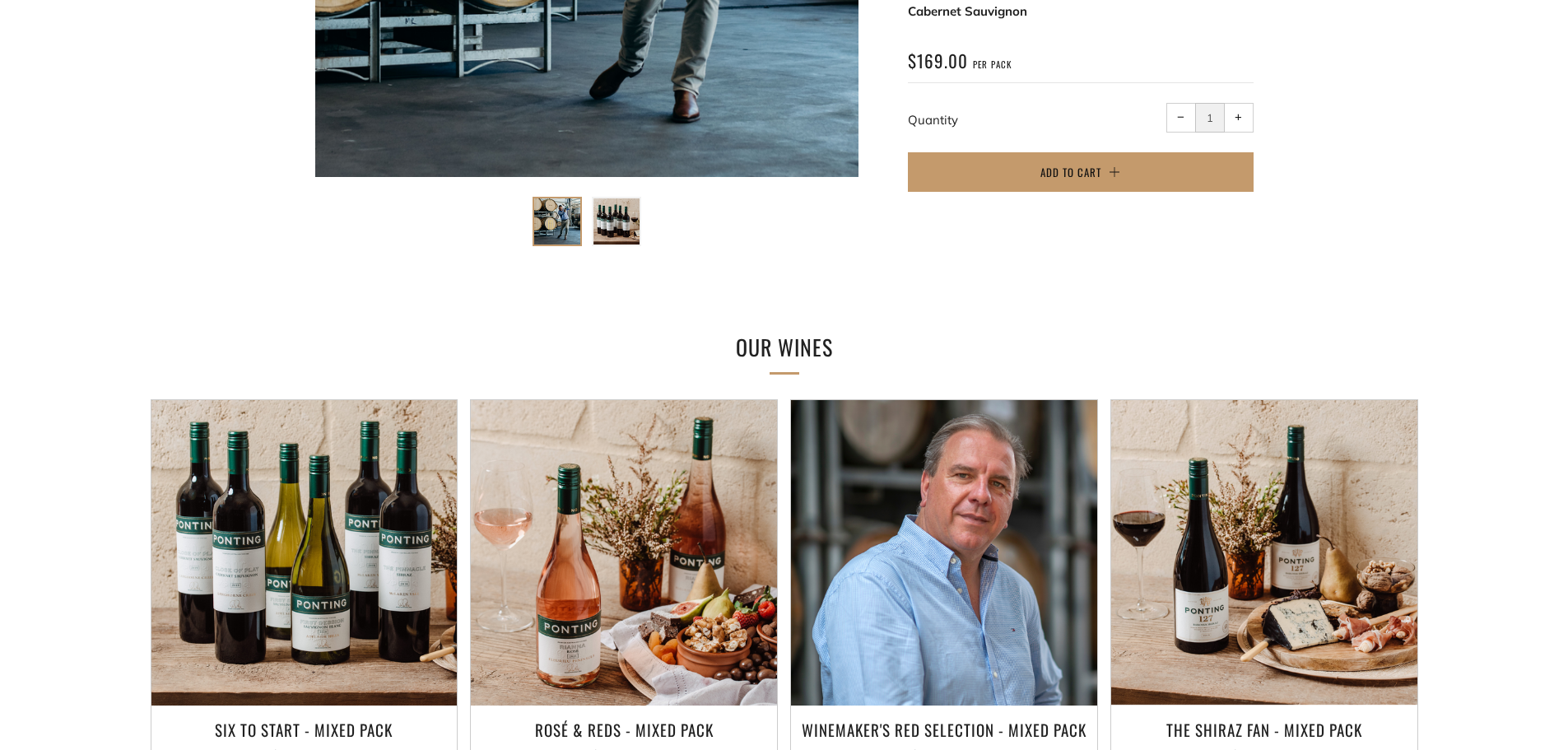
scroll to position [659, 0]
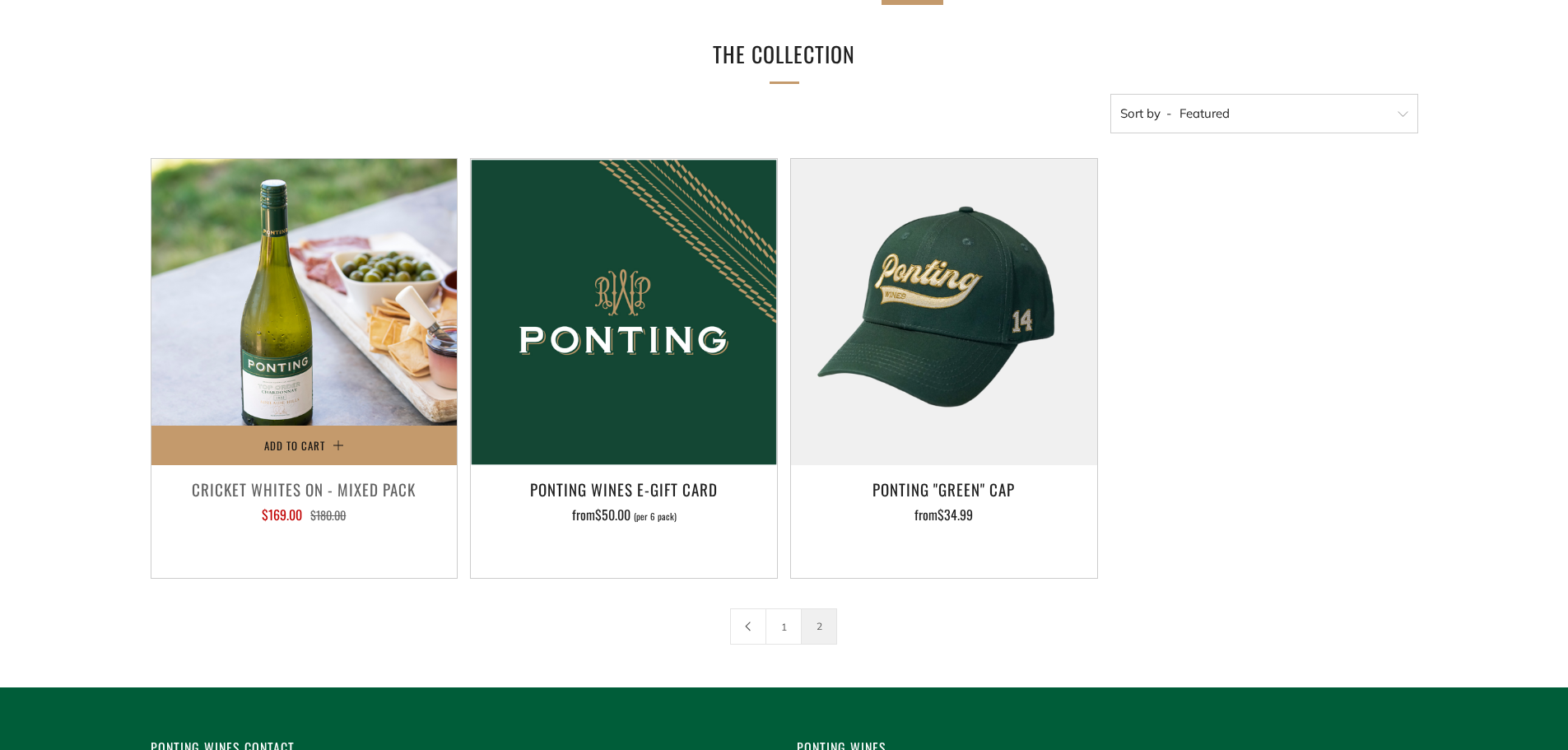
scroll to position [247, 0]
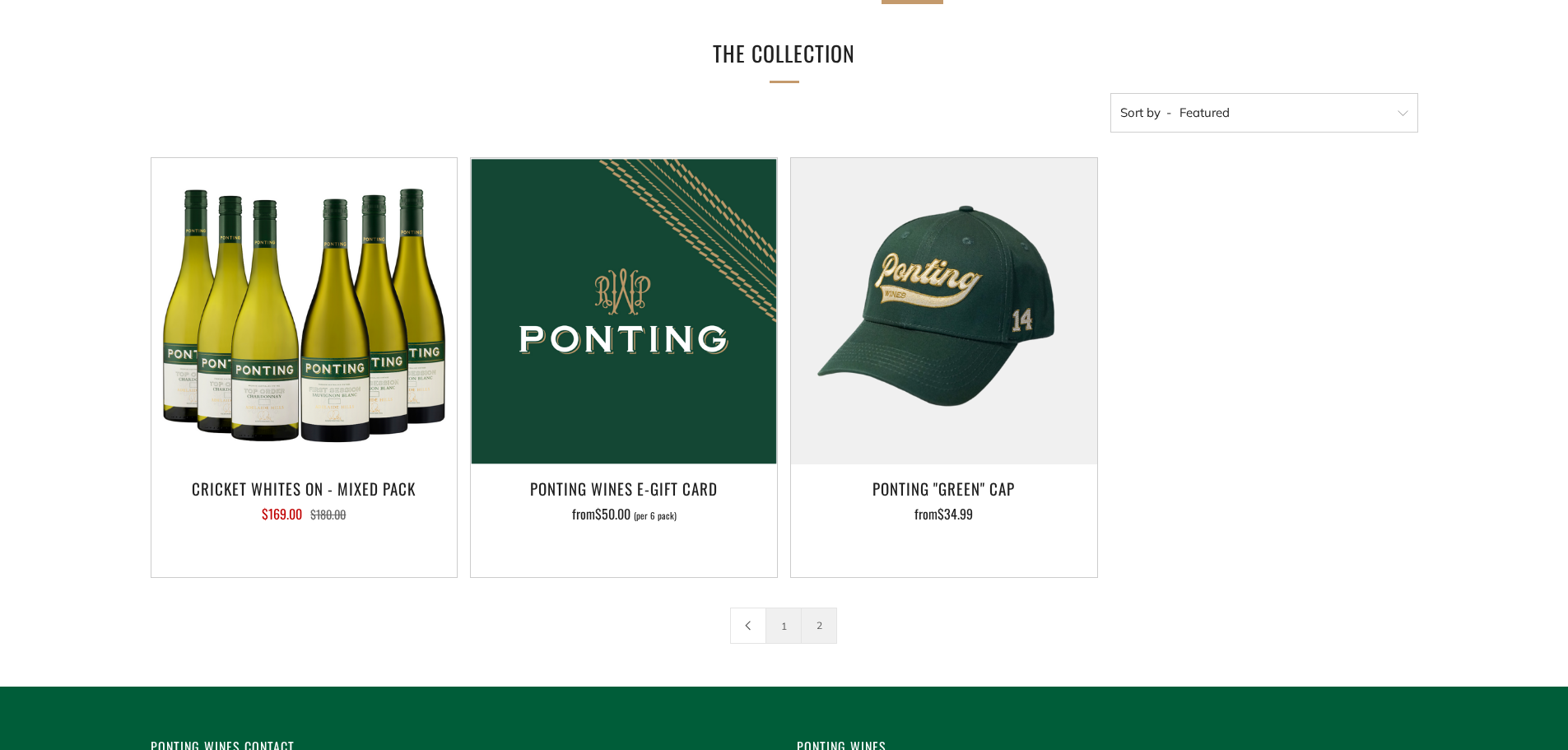
click at [788, 626] on link "1" at bounding box center [783, 625] width 35 height 35
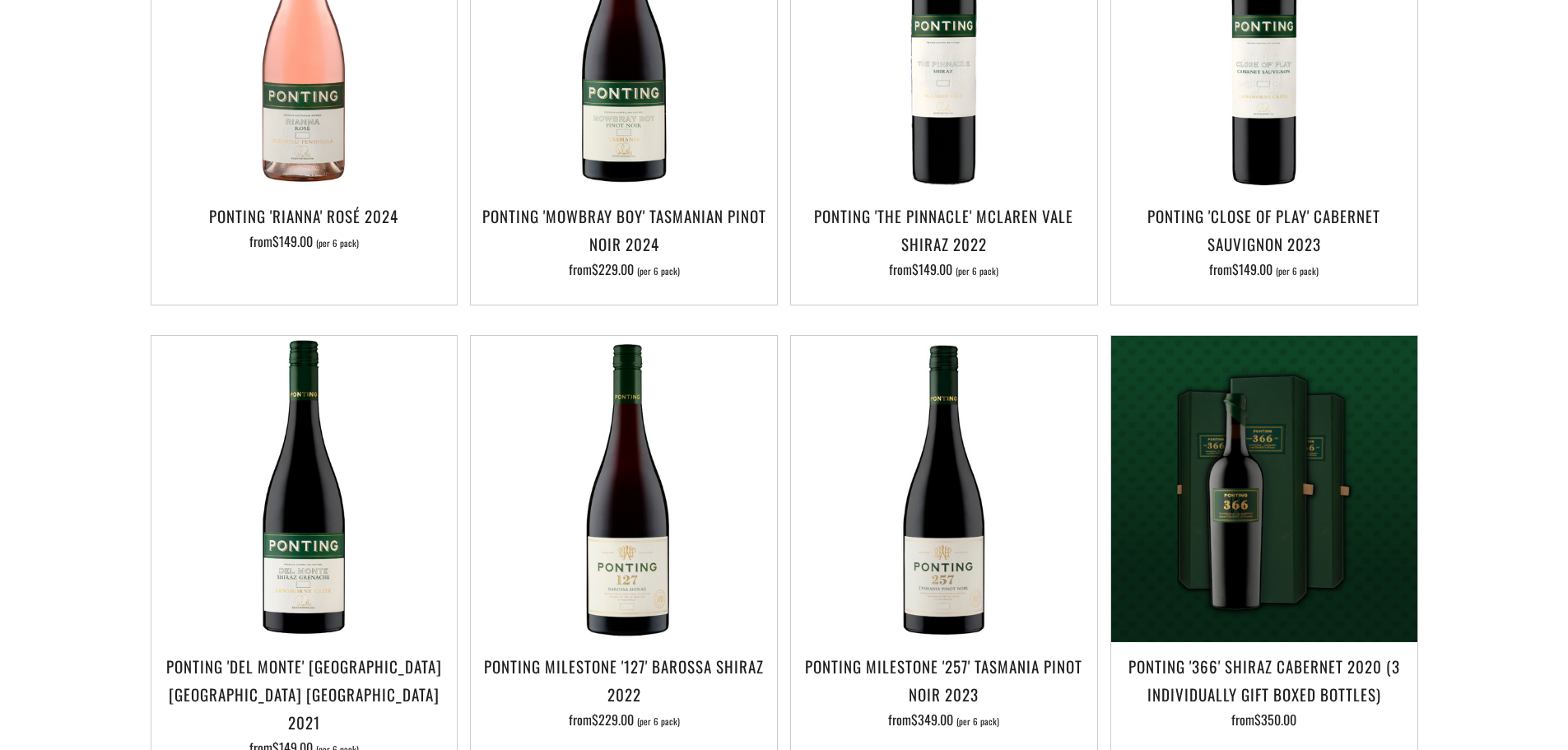
scroll to position [988, 0]
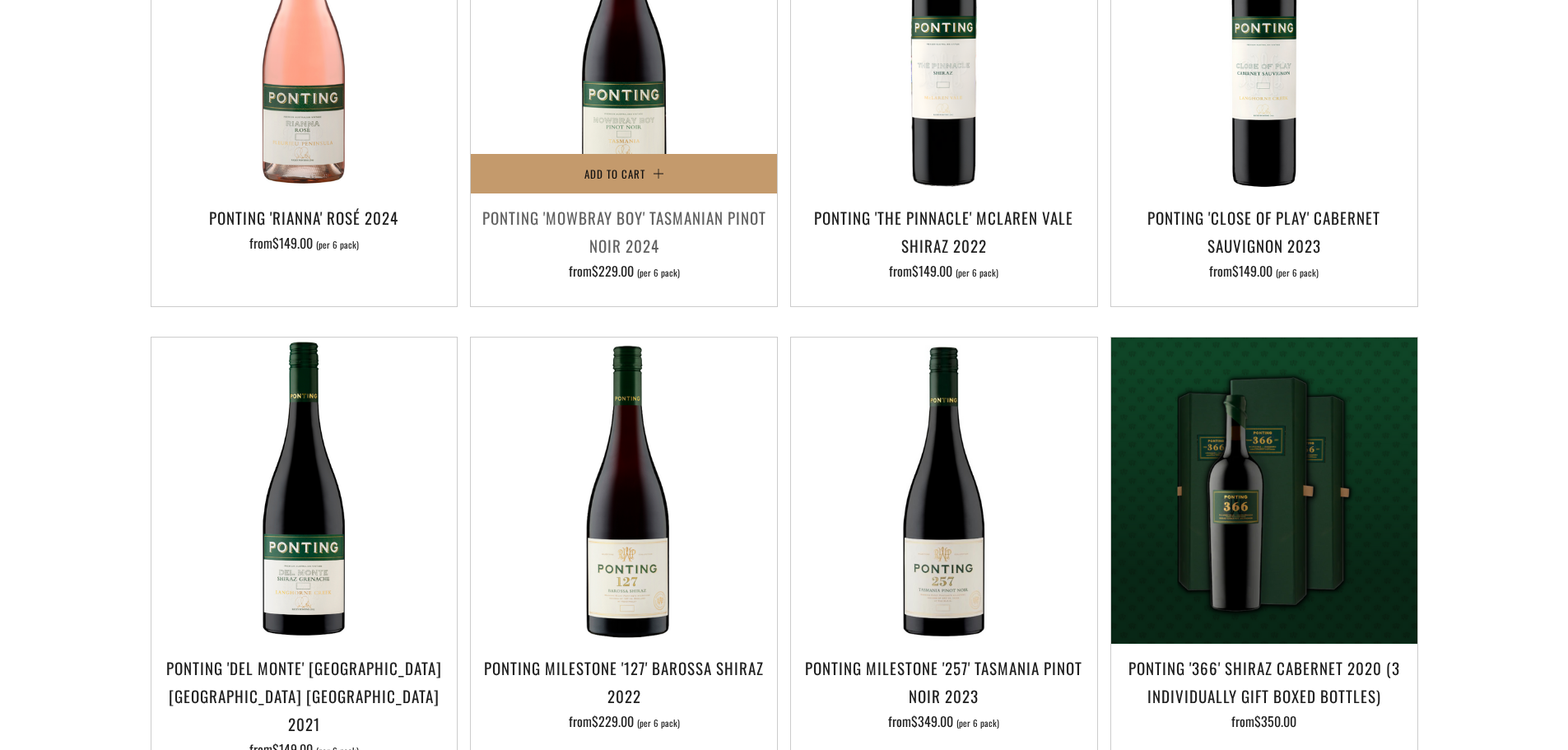
click at [575, 203] on h3 "Ponting 'Mowbray Boy' Tasmanian Pinot Noir 2024" at bounding box center [624, 231] width 290 height 56
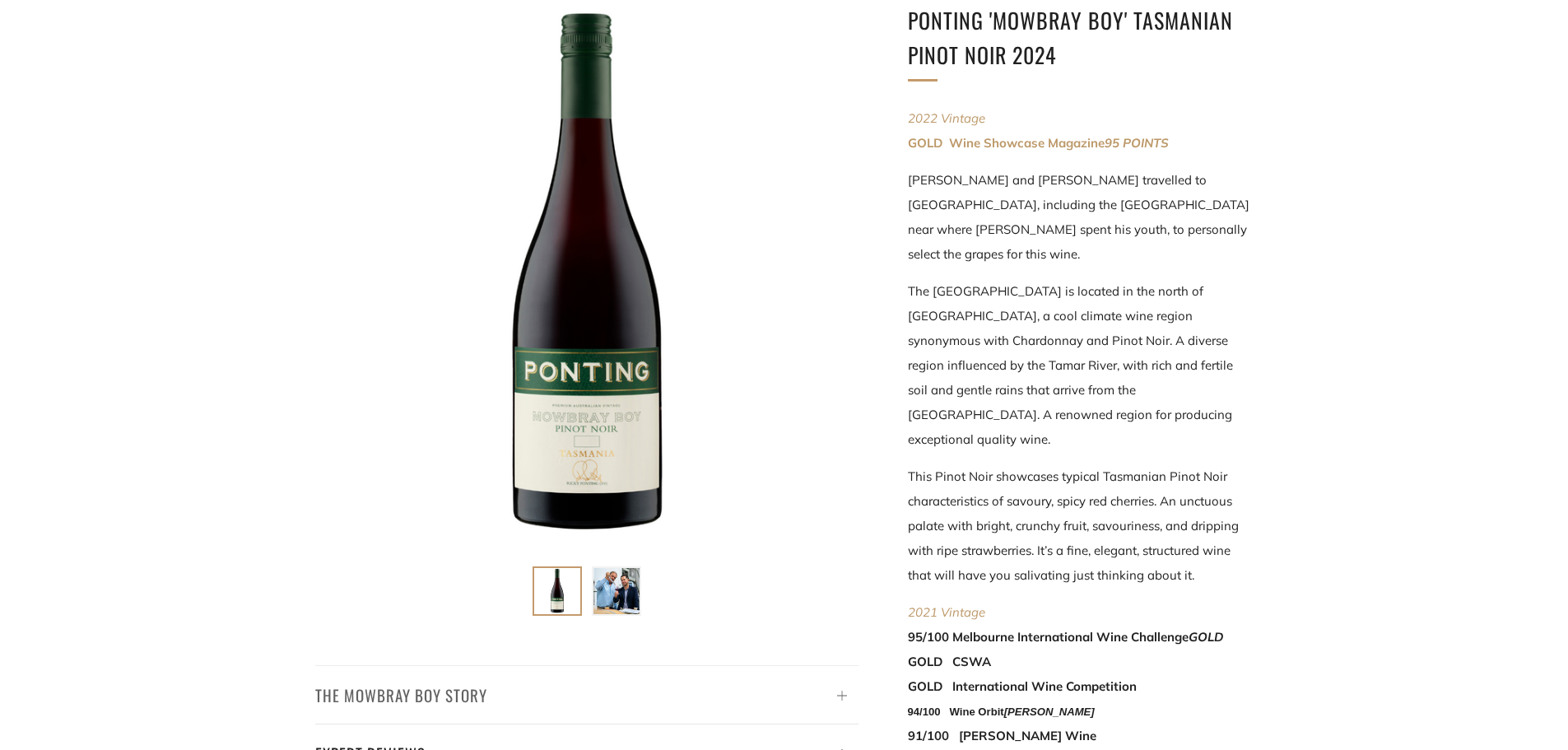
scroll to position [247, 0]
